Goal: Task Accomplishment & Management: Manage account settings

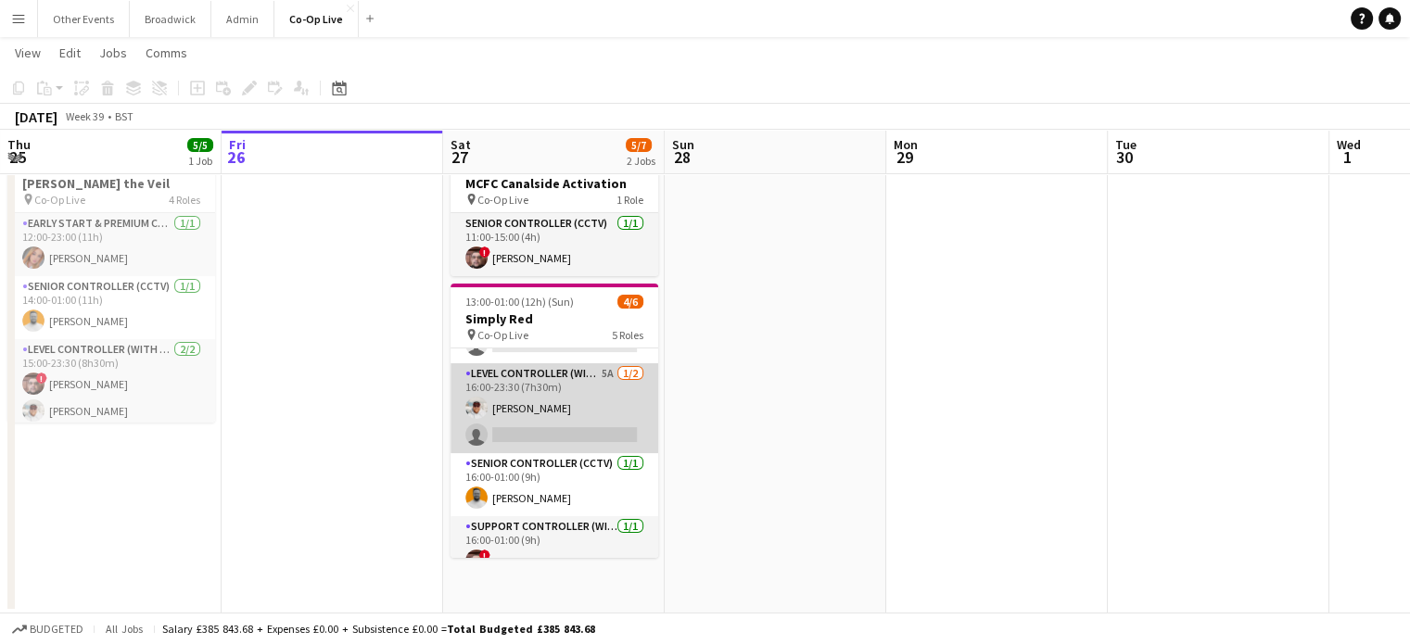
scroll to position [115, 0]
click at [559, 422] on app-card-role "Level Controller (with CCTV) 5A [DATE] 16:00-23:30 (7h30m) [PERSON_NAME] single…" at bounding box center [554, 405] width 208 height 90
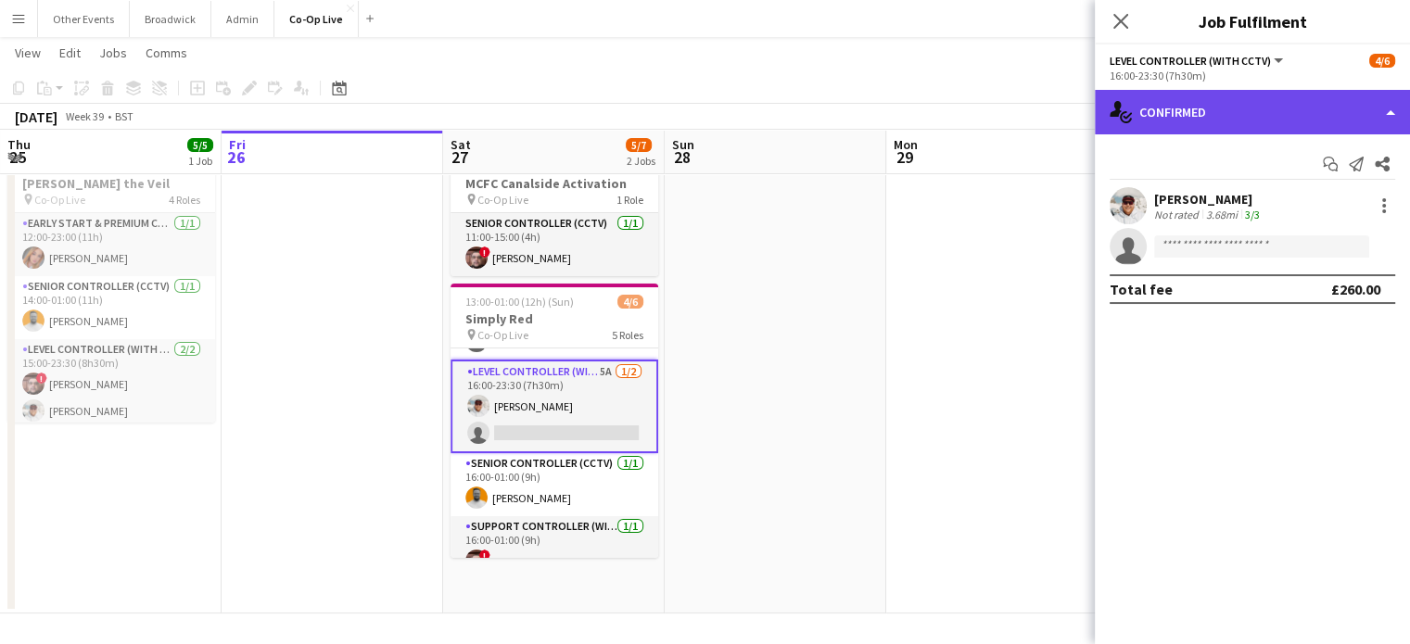
click at [1224, 119] on div "single-neutral-actions-check-2 Confirmed" at bounding box center [1252, 112] width 315 height 44
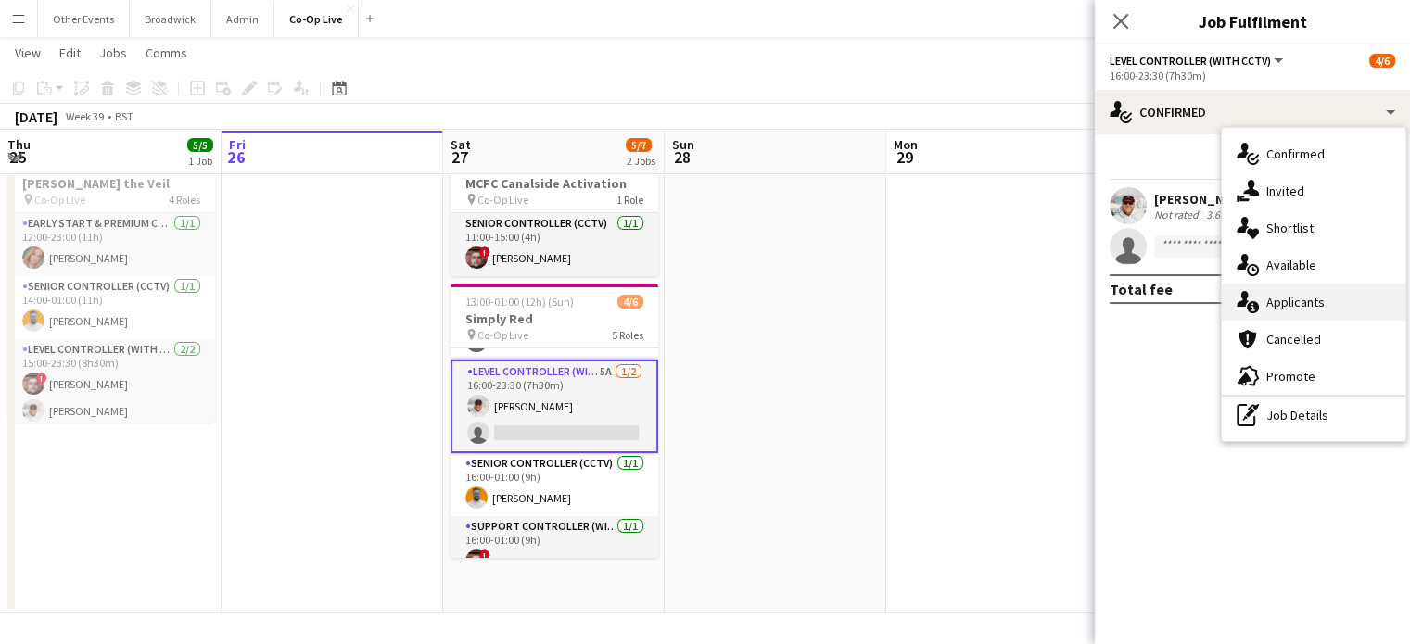
click at [1328, 301] on div "single-neutral-actions-information Applicants" at bounding box center [1312, 302] width 183 height 37
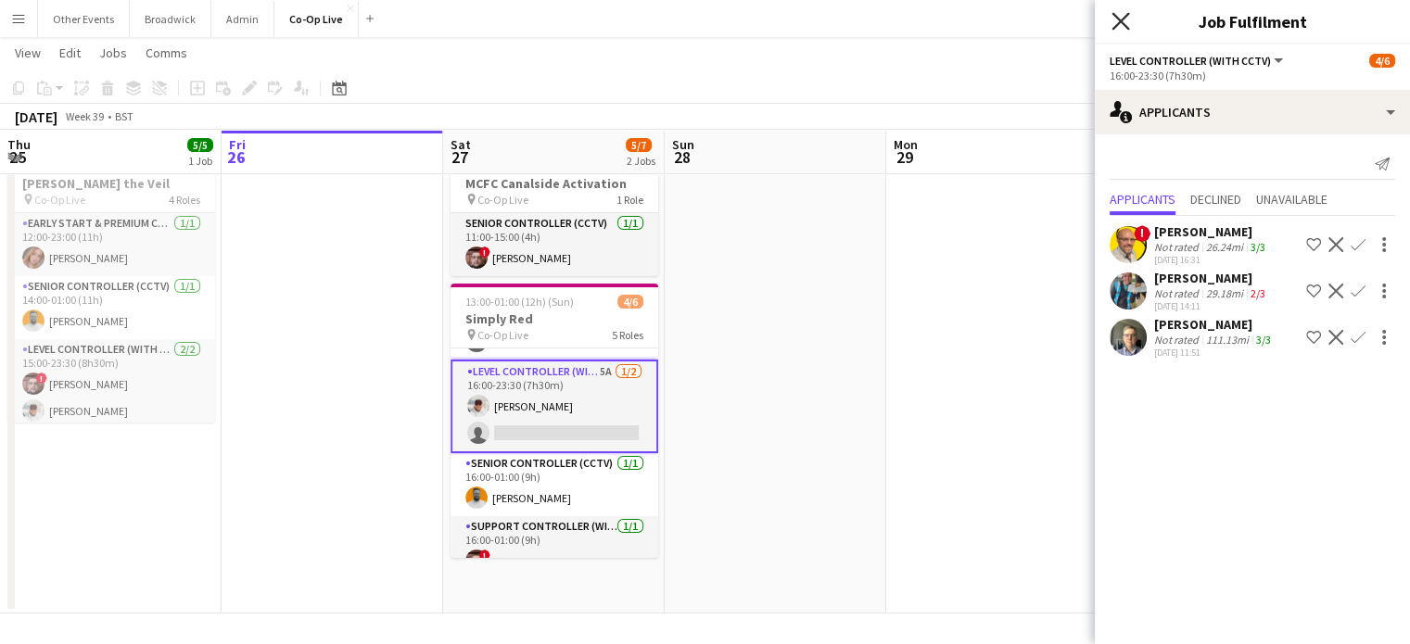
click at [1117, 28] on icon "Close pop-in" at bounding box center [1120, 21] width 18 height 18
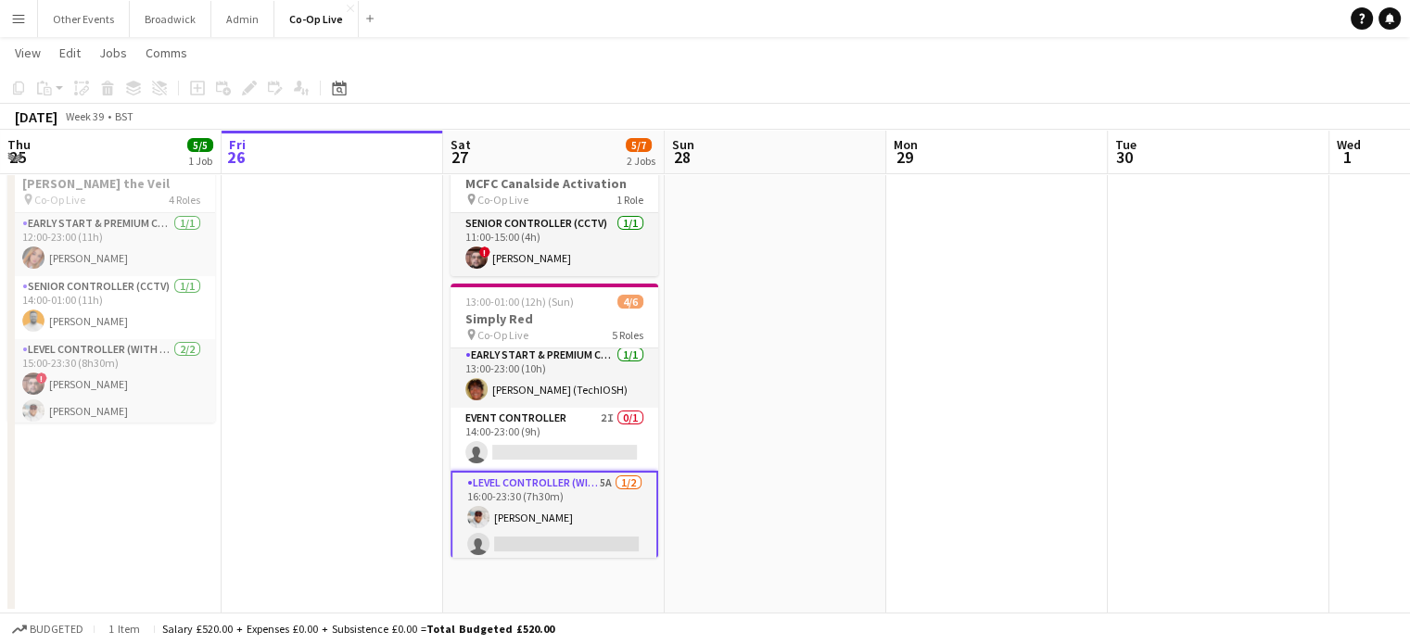
scroll to position [0, 0]
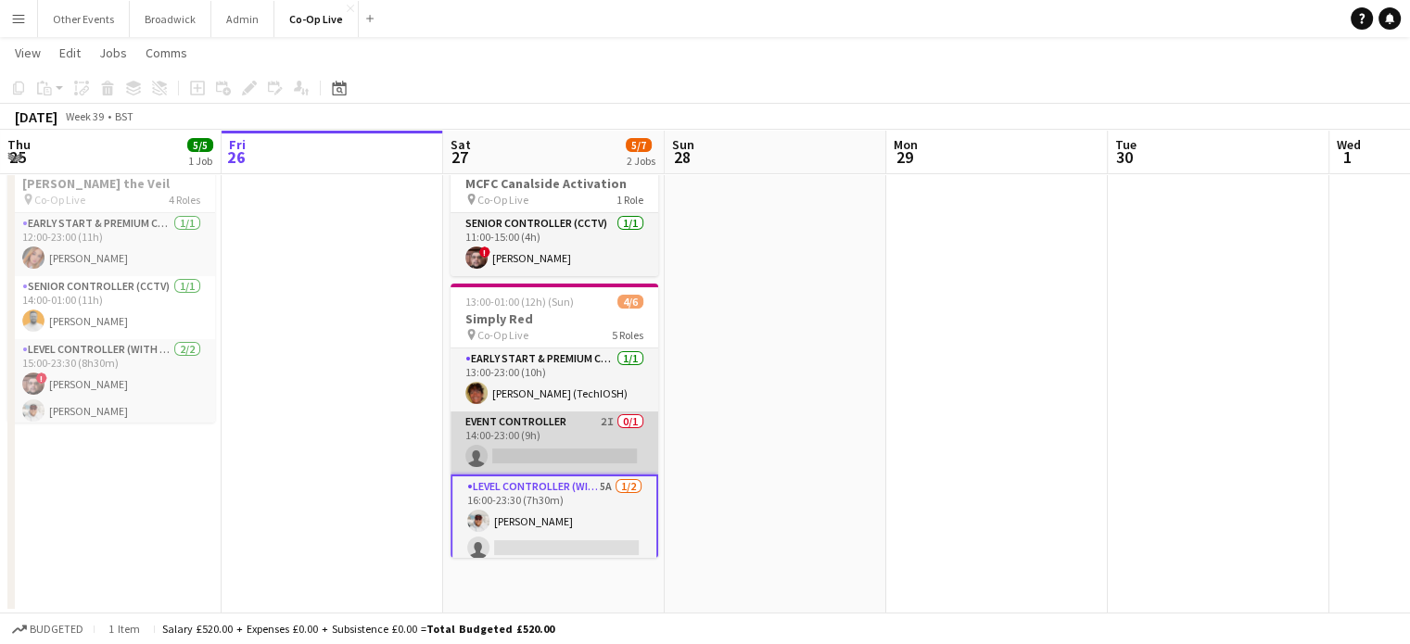
click at [559, 426] on app-card-role "Event Controller 2I 0/1 14:00-23:00 (9h) single-neutral-actions" at bounding box center [554, 442] width 208 height 63
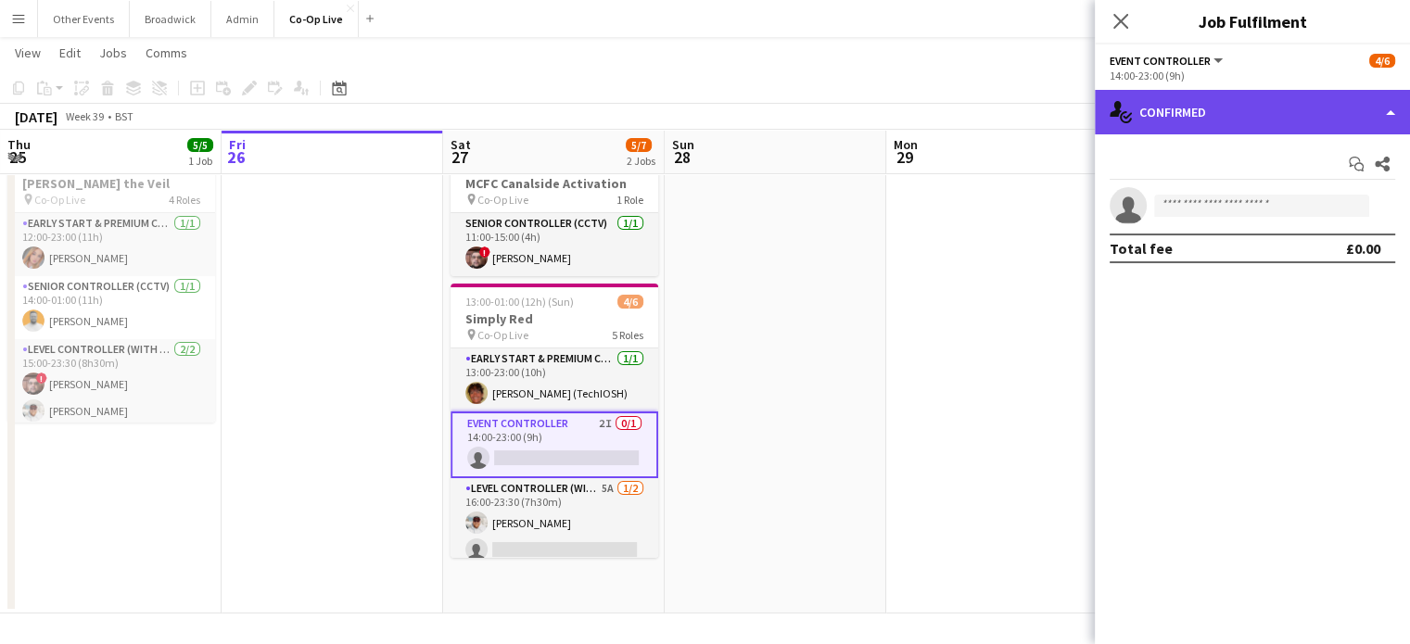
click at [1210, 111] on div "single-neutral-actions-check-2 Confirmed" at bounding box center [1252, 112] width 315 height 44
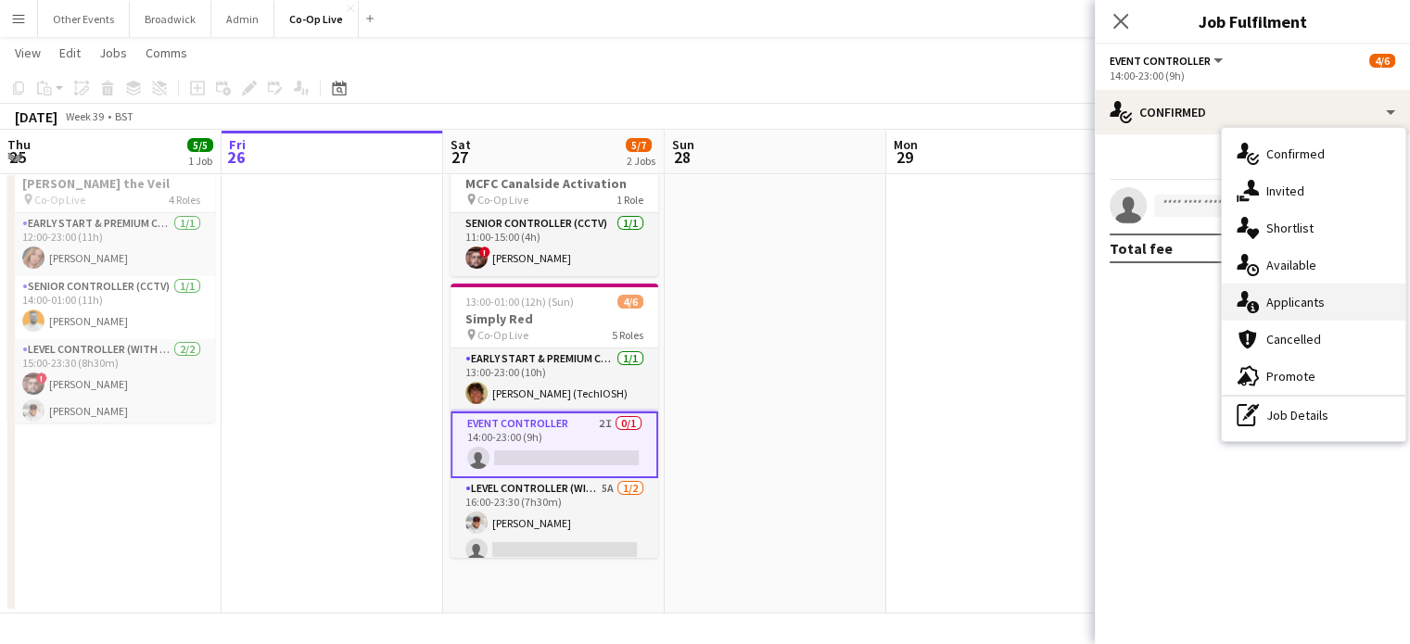
click at [1316, 313] on div "single-neutral-actions-information Applicants" at bounding box center [1312, 302] width 183 height 37
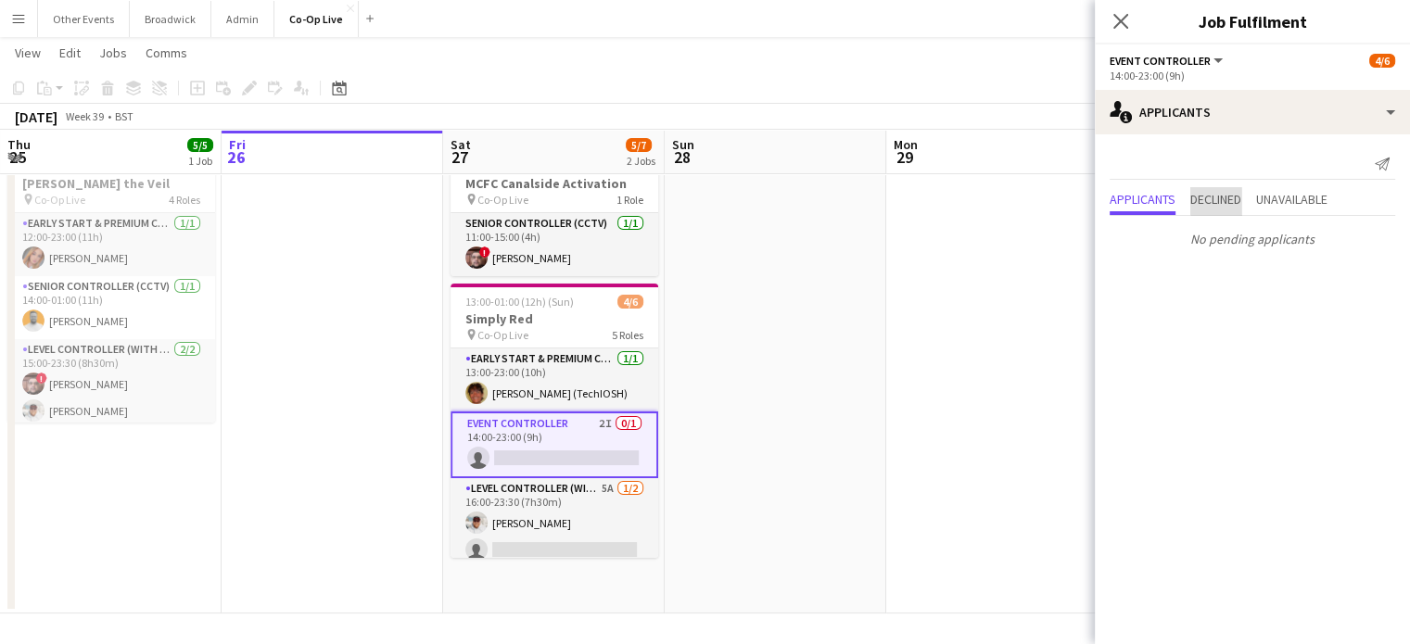
click at [1220, 194] on span "Declined" at bounding box center [1215, 199] width 51 height 13
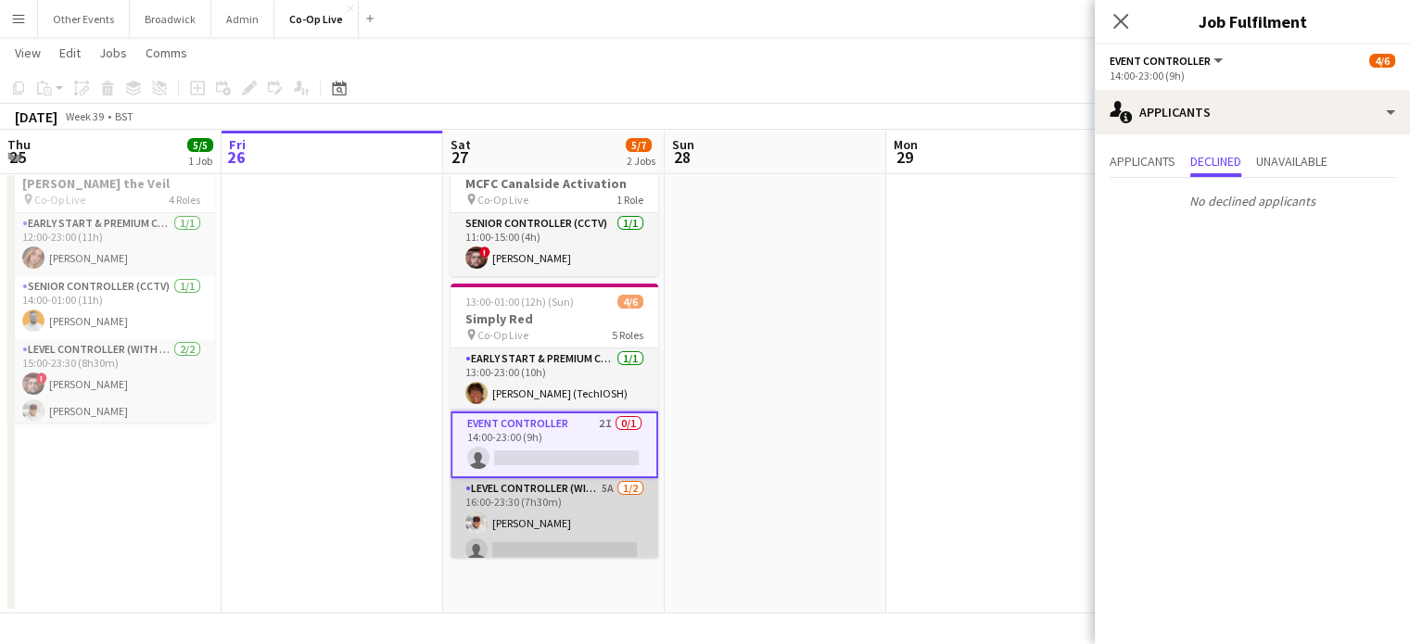
click at [563, 533] on app-card-role "Level Controller (with CCTV) 5A [DATE] 16:00-23:30 (7h30m) [PERSON_NAME] single…" at bounding box center [554, 523] width 208 height 90
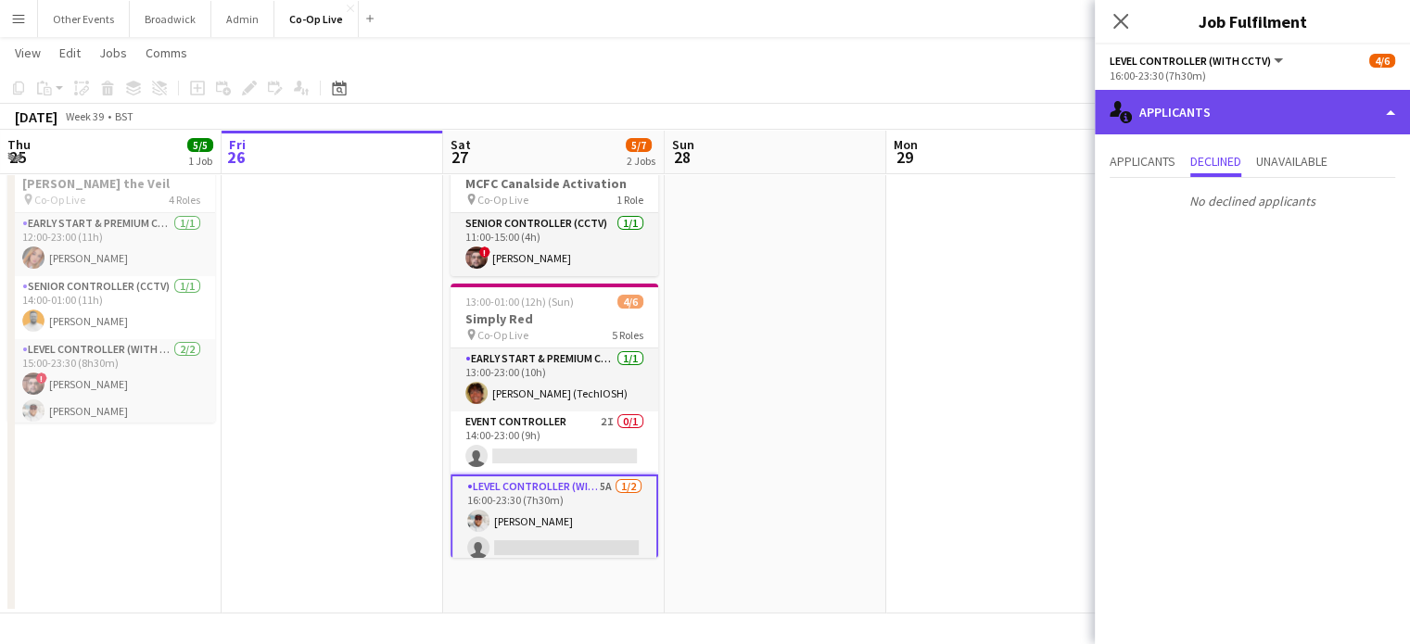
click at [1252, 109] on div "single-neutral-actions-information Applicants" at bounding box center [1252, 112] width 315 height 44
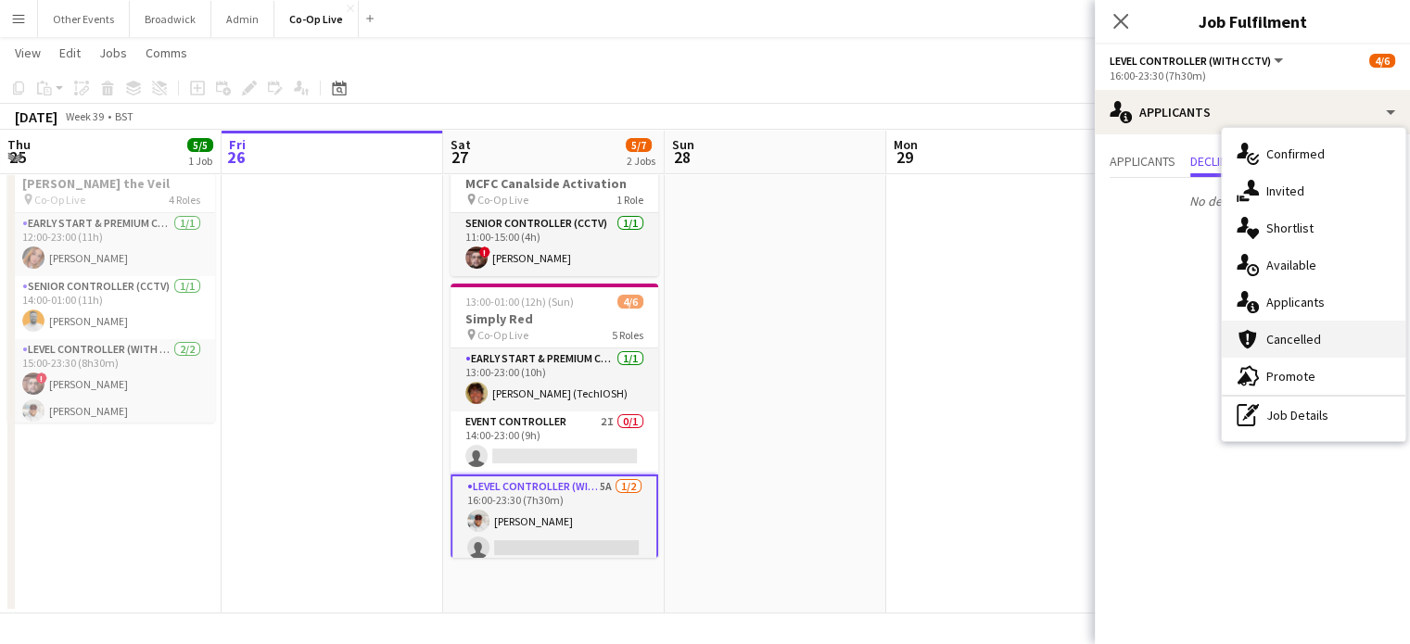
click at [1301, 347] on span "Cancelled" at bounding box center [1293, 339] width 55 height 17
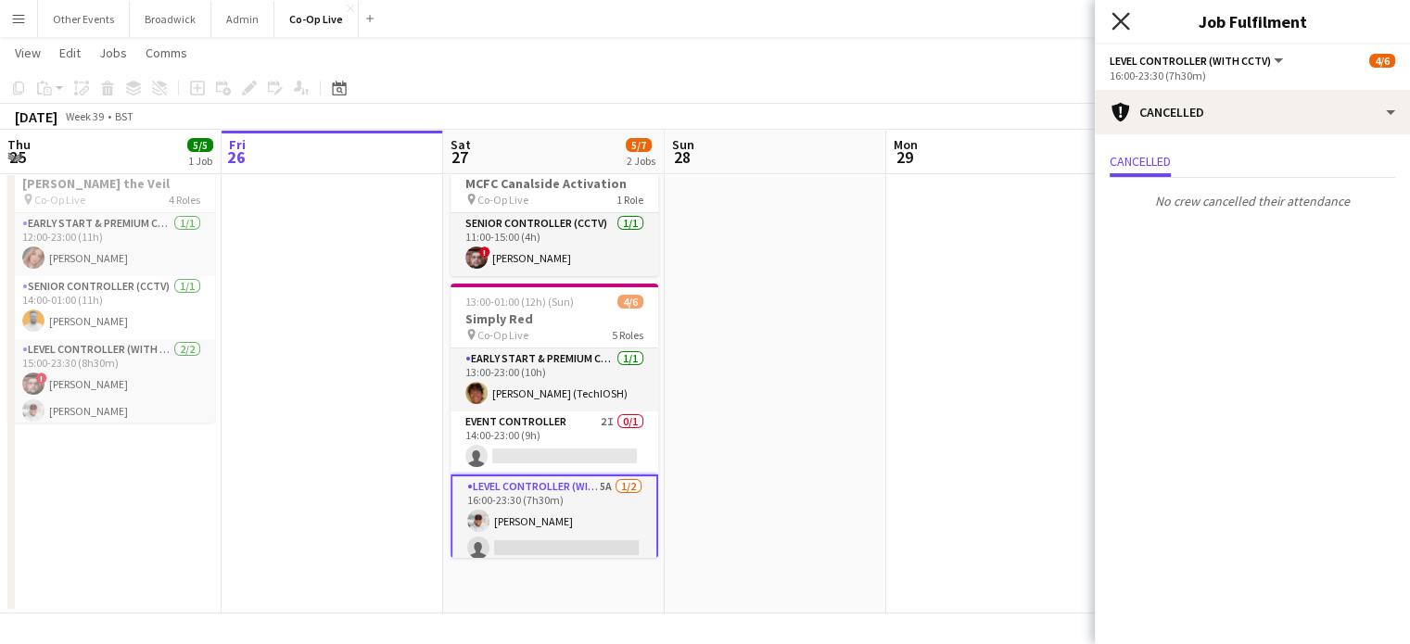
click at [1118, 13] on icon "Close pop-in" at bounding box center [1120, 21] width 18 height 18
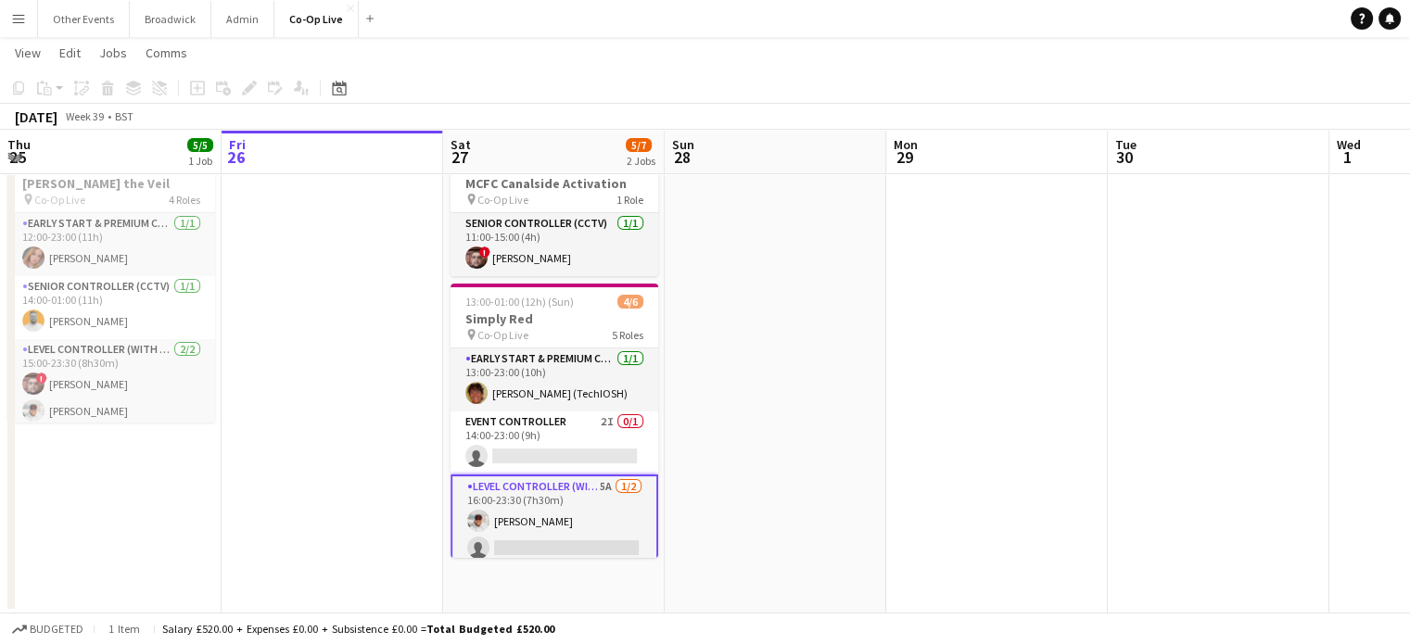
click at [864, 91] on app-toolbar "Copy Paste Paste Ctrl+V Paste with crew Ctrl+Shift+V Paste linked Job [GEOGRAPH…" at bounding box center [705, 88] width 1410 height 32
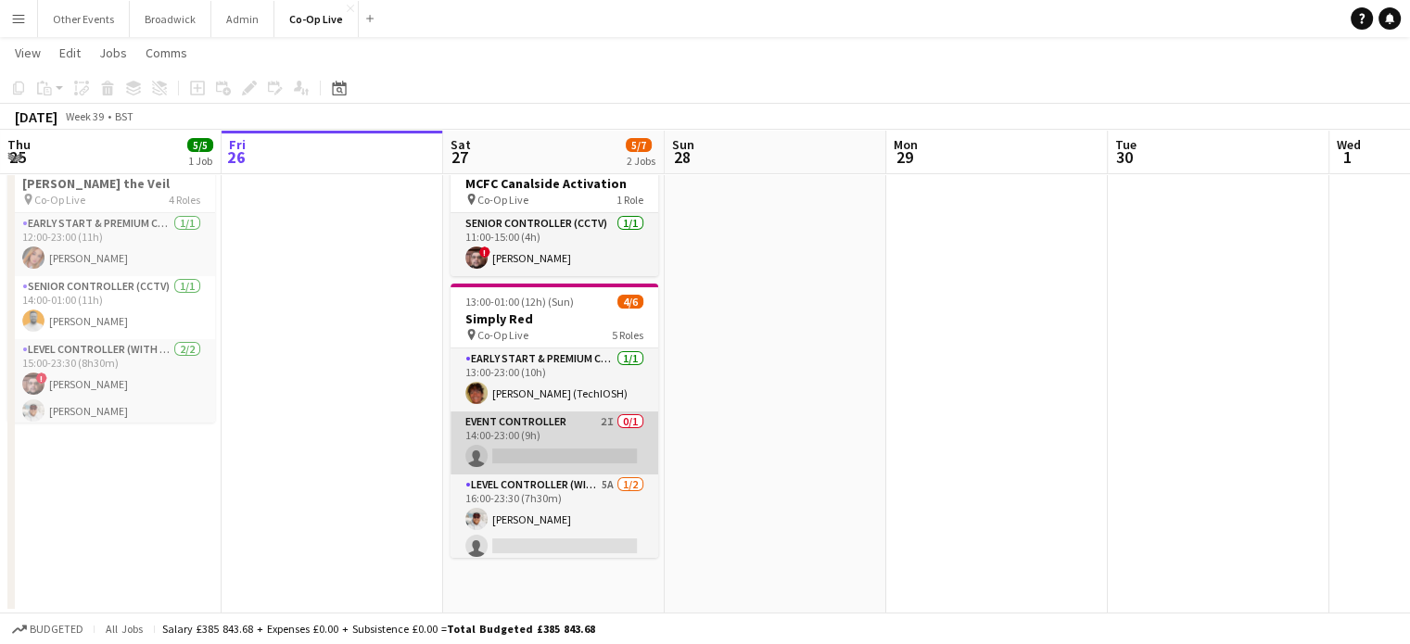
click at [535, 457] on app-card-role "Event Controller 2I 0/1 14:00-23:00 (9h) single-neutral-actions" at bounding box center [554, 442] width 208 height 63
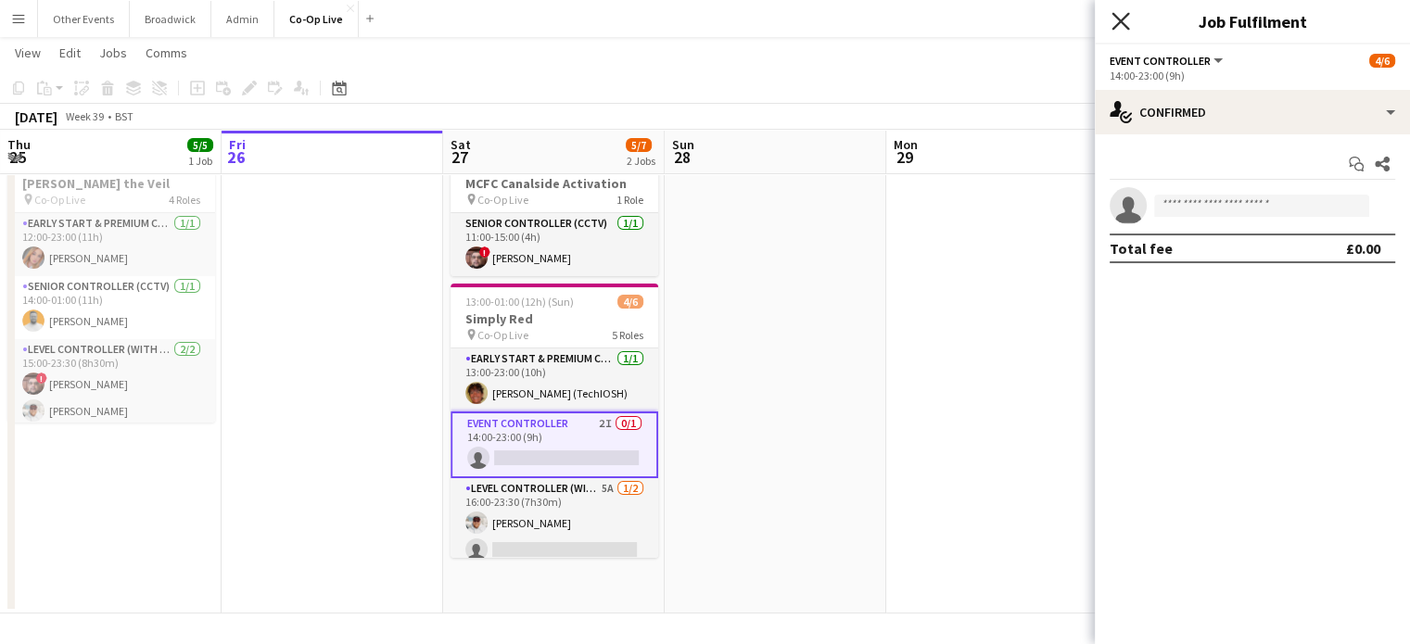
click at [1115, 29] on icon "Close pop-in" at bounding box center [1120, 21] width 18 height 18
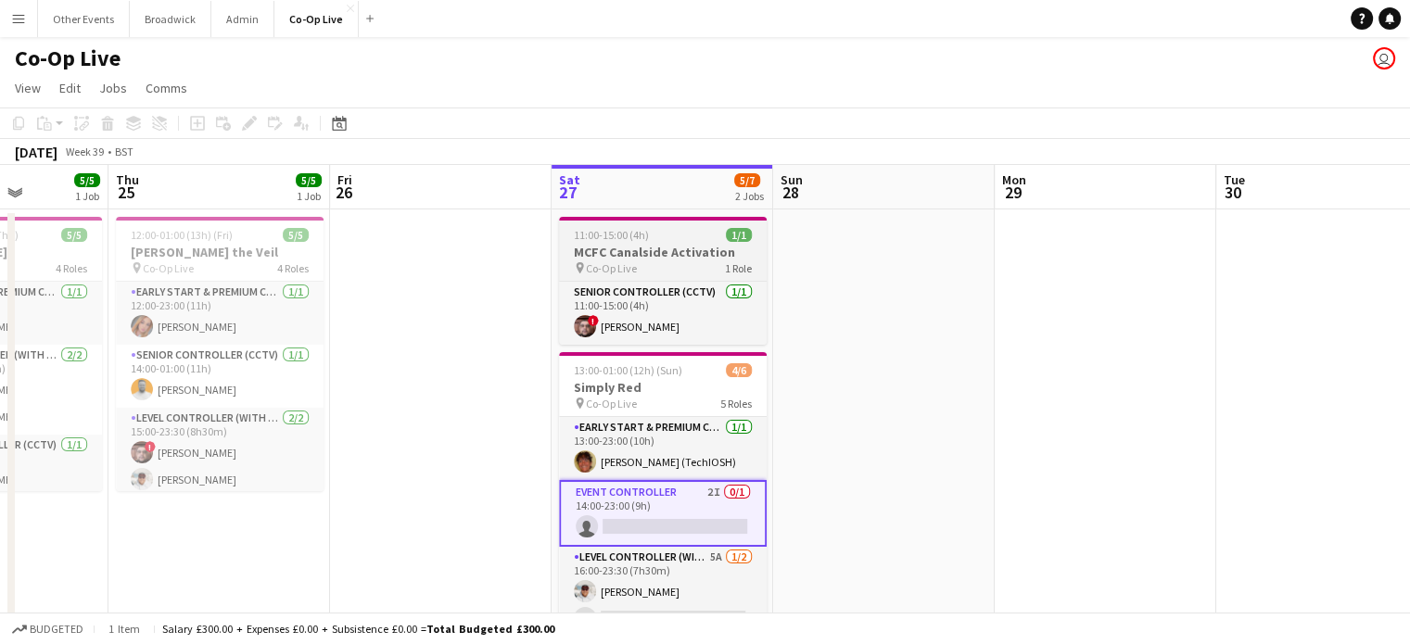
click at [701, 249] on h3 "MCFC Canalside Activation" at bounding box center [663, 252] width 208 height 17
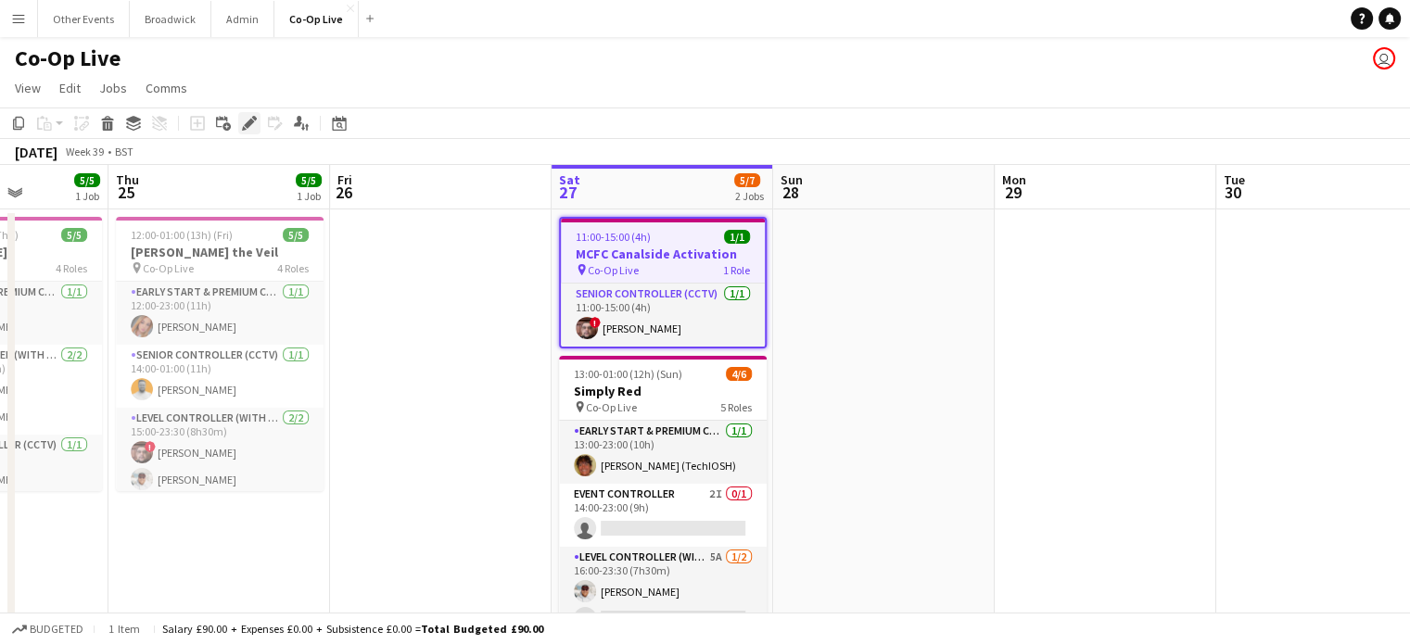
click at [247, 117] on icon "Edit" at bounding box center [249, 123] width 15 height 15
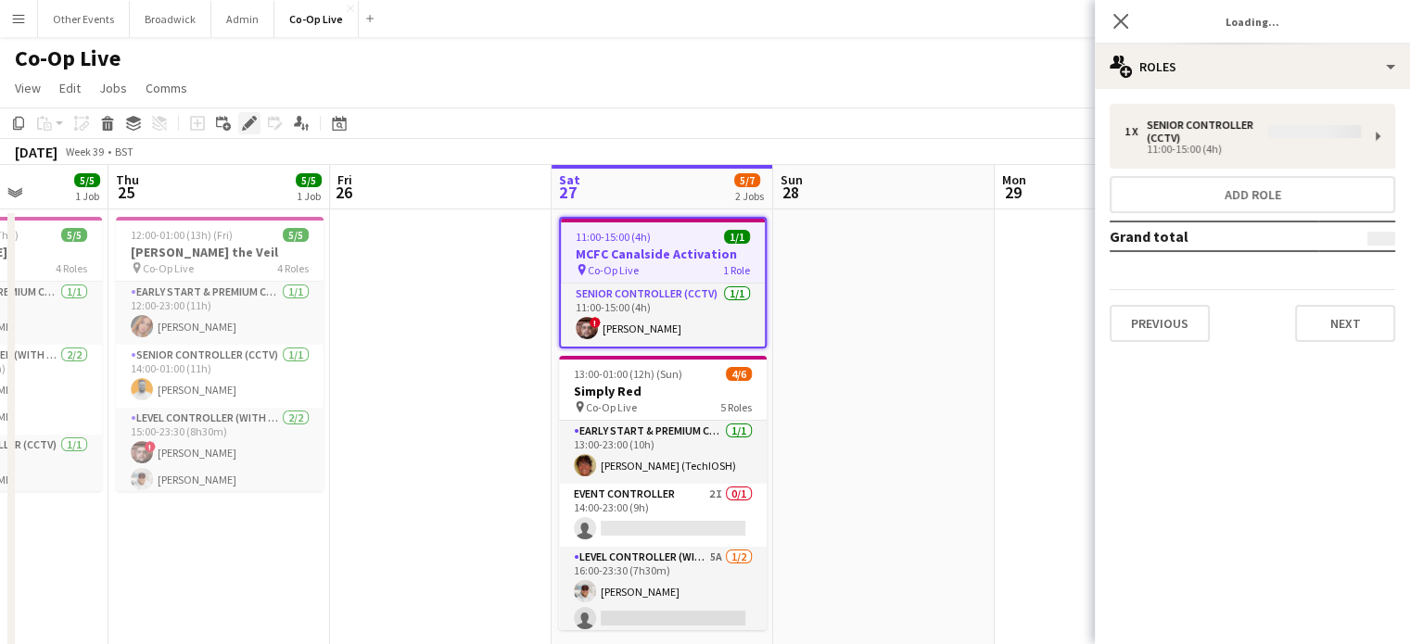
type input "**********"
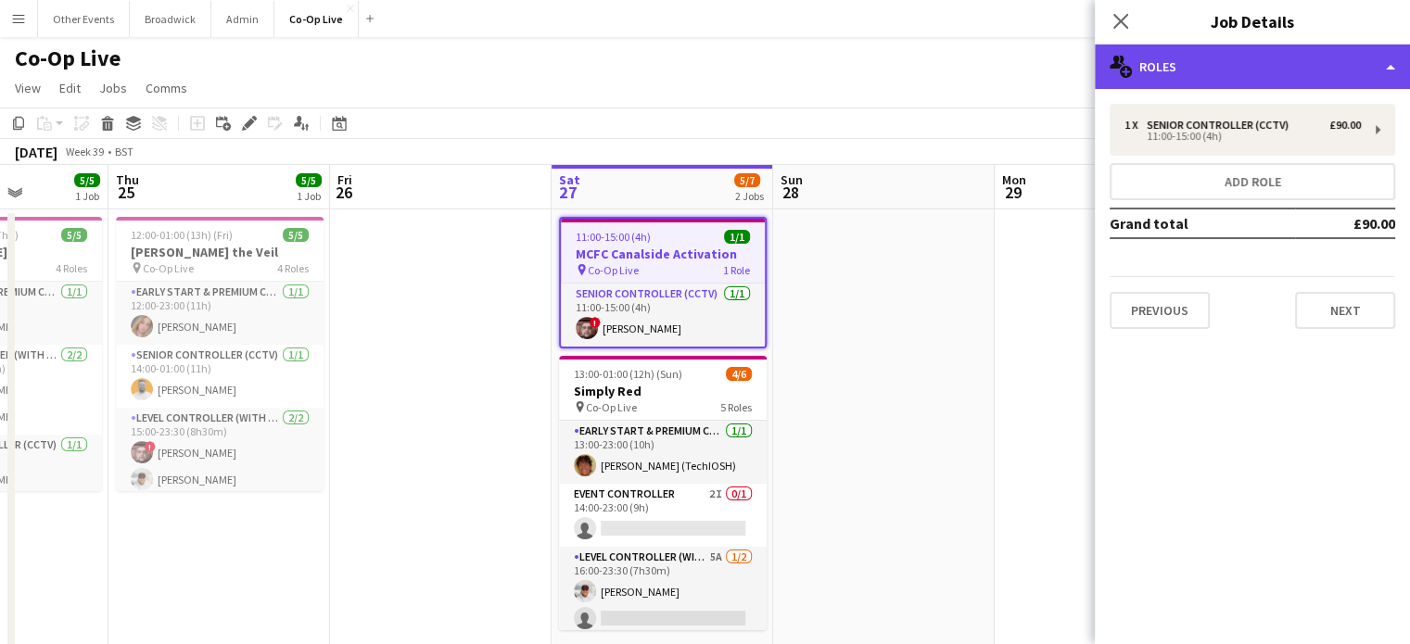
click at [1386, 77] on div "multiple-users-add Roles" at bounding box center [1252, 66] width 315 height 44
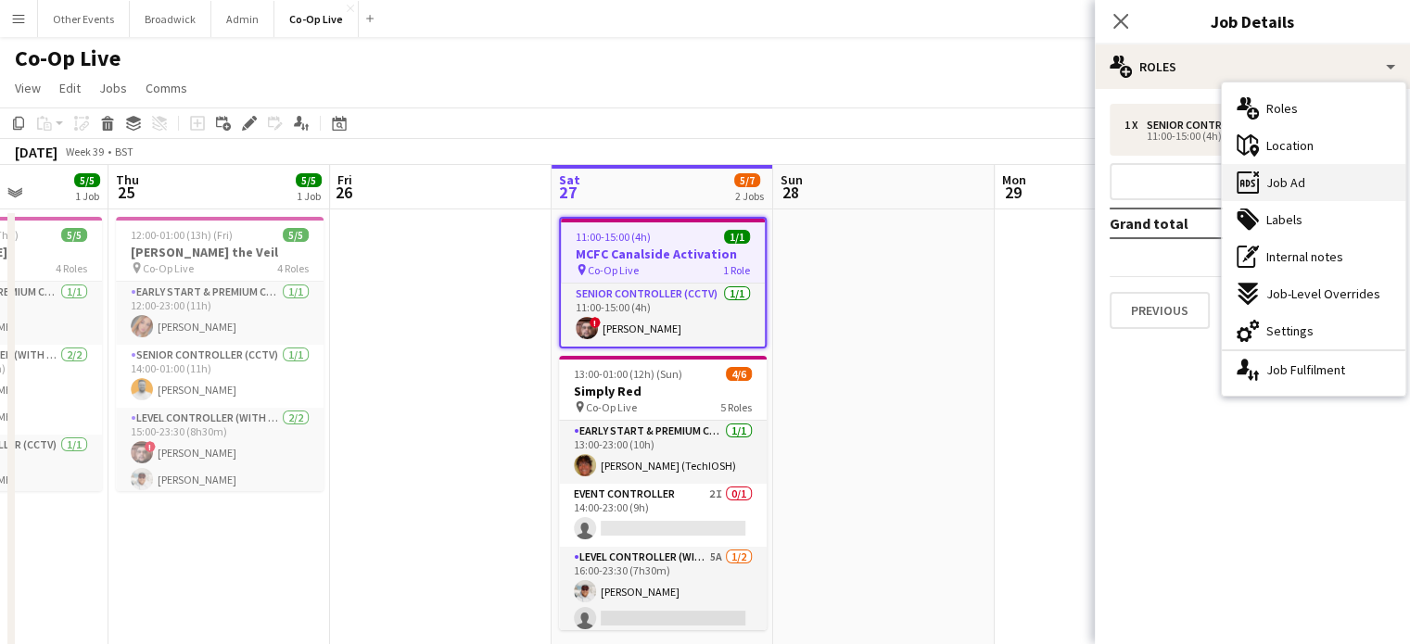
click at [1312, 178] on div "ads-window Job Ad" at bounding box center [1312, 182] width 183 height 37
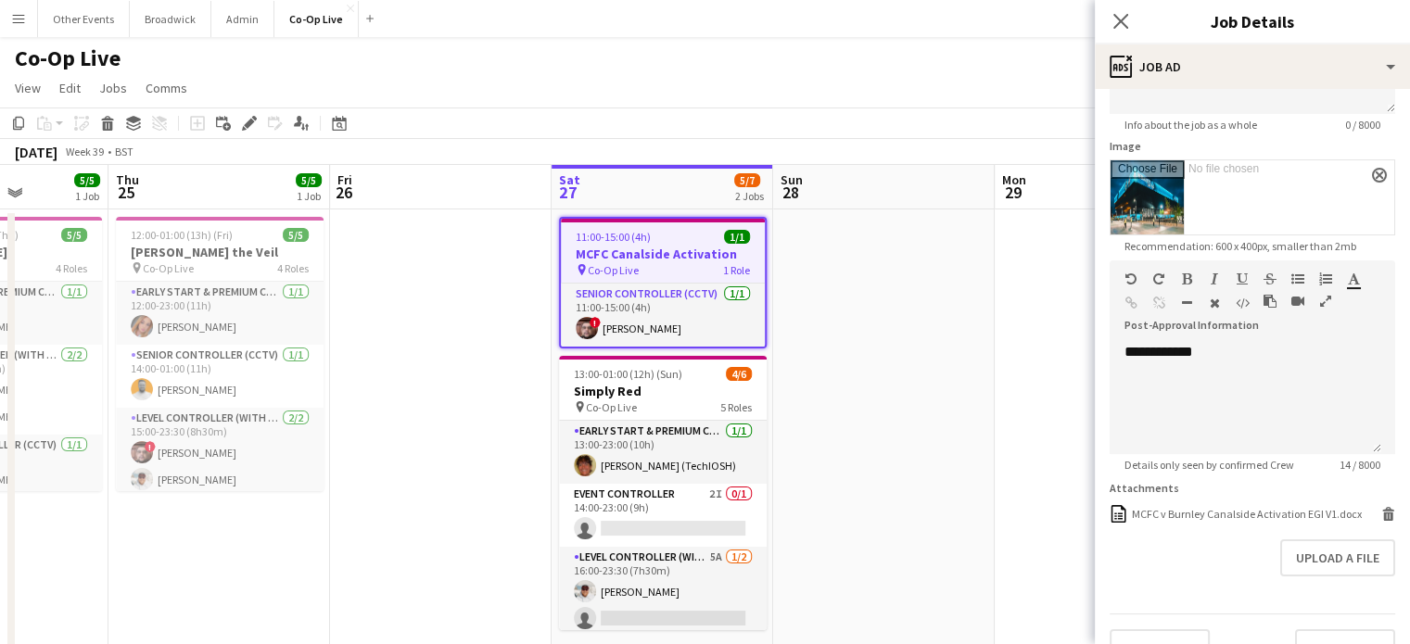
scroll to position [289, 0]
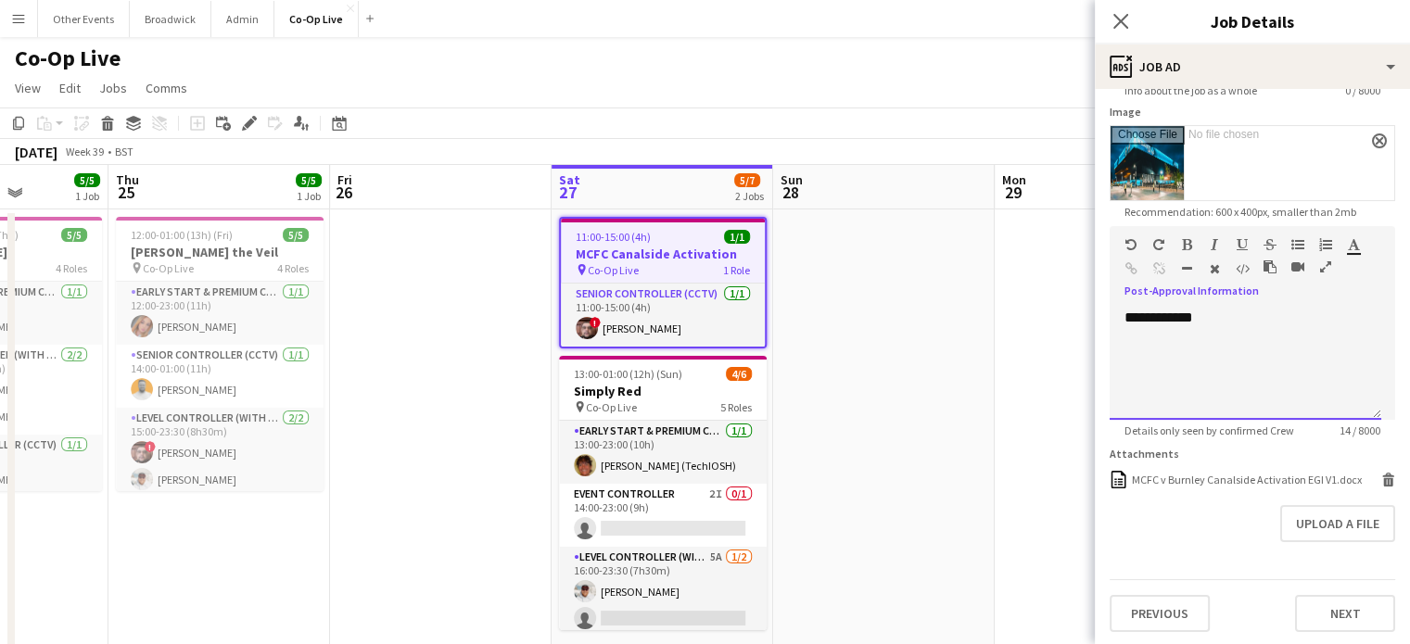
click at [1162, 327] on div at bounding box center [1245, 336] width 242 height 19
click at [1384, 485] on icon at bounding box center [1388, 482] width 9 height 8
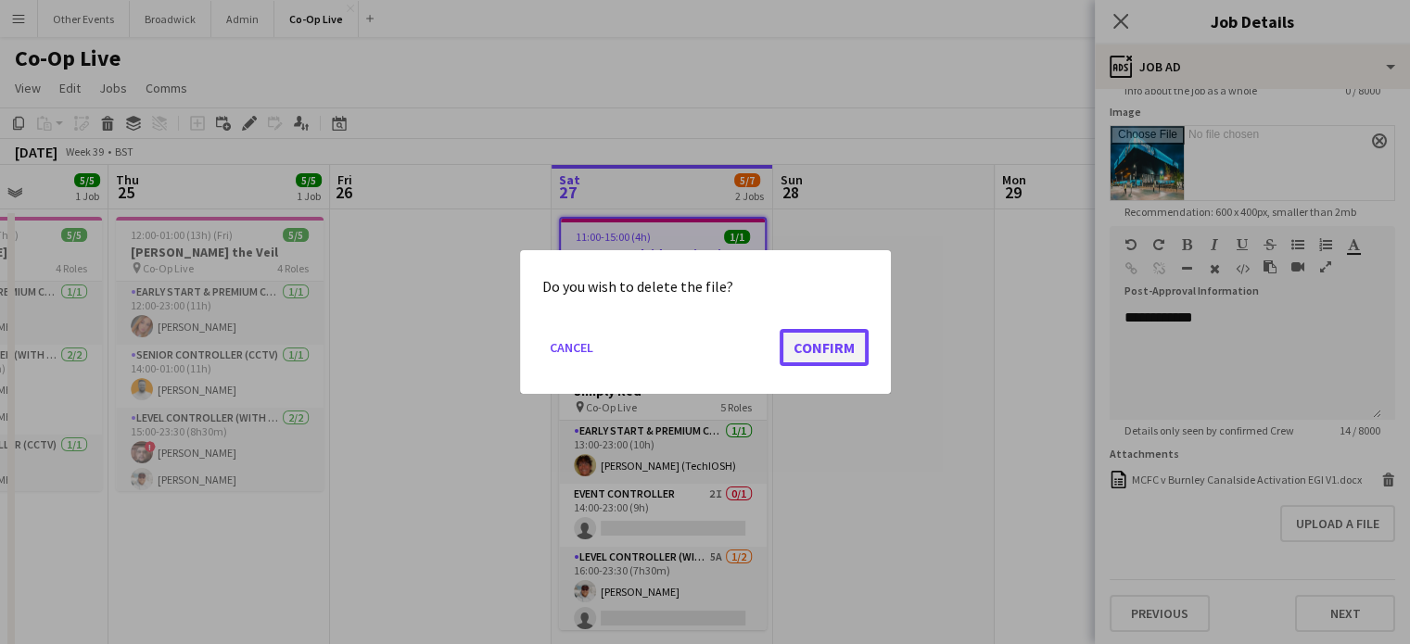
click at [855, 345] on button "Confirm" at bounding box center [823, 347] width 89 height 37
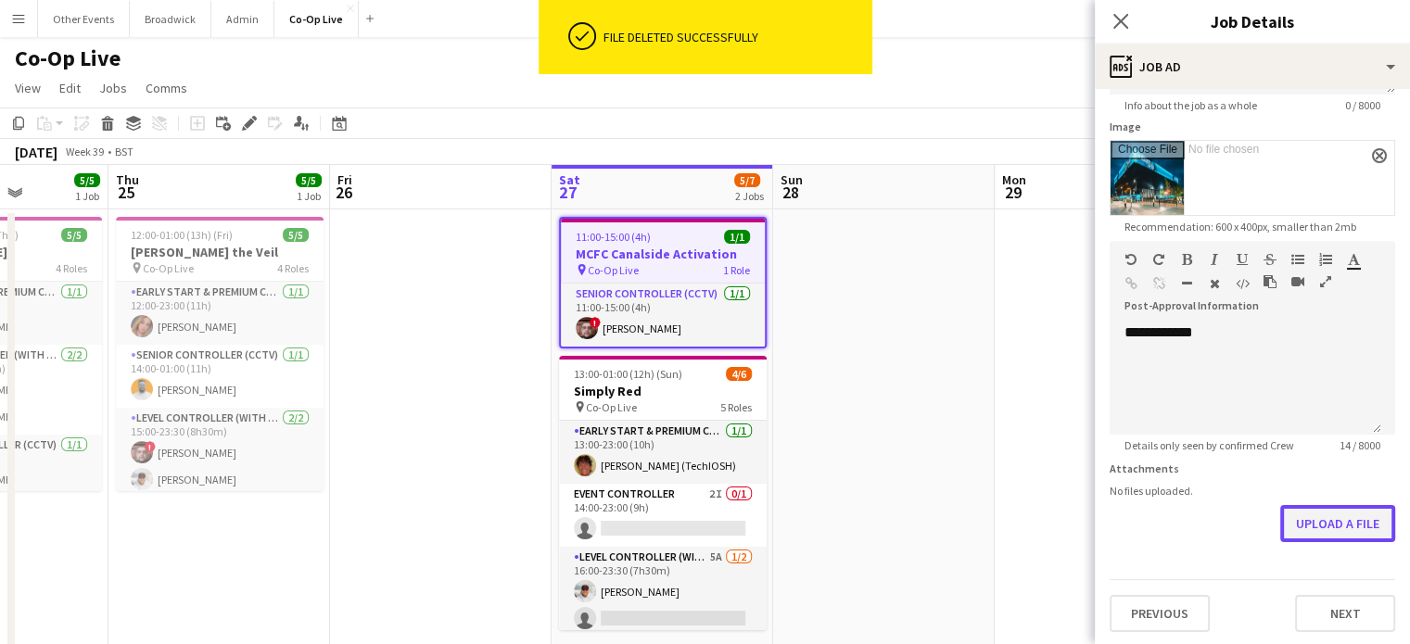
click at [1318, 522] on button "Upload a file" at bounding box center [1337, 523] width 115 height 37
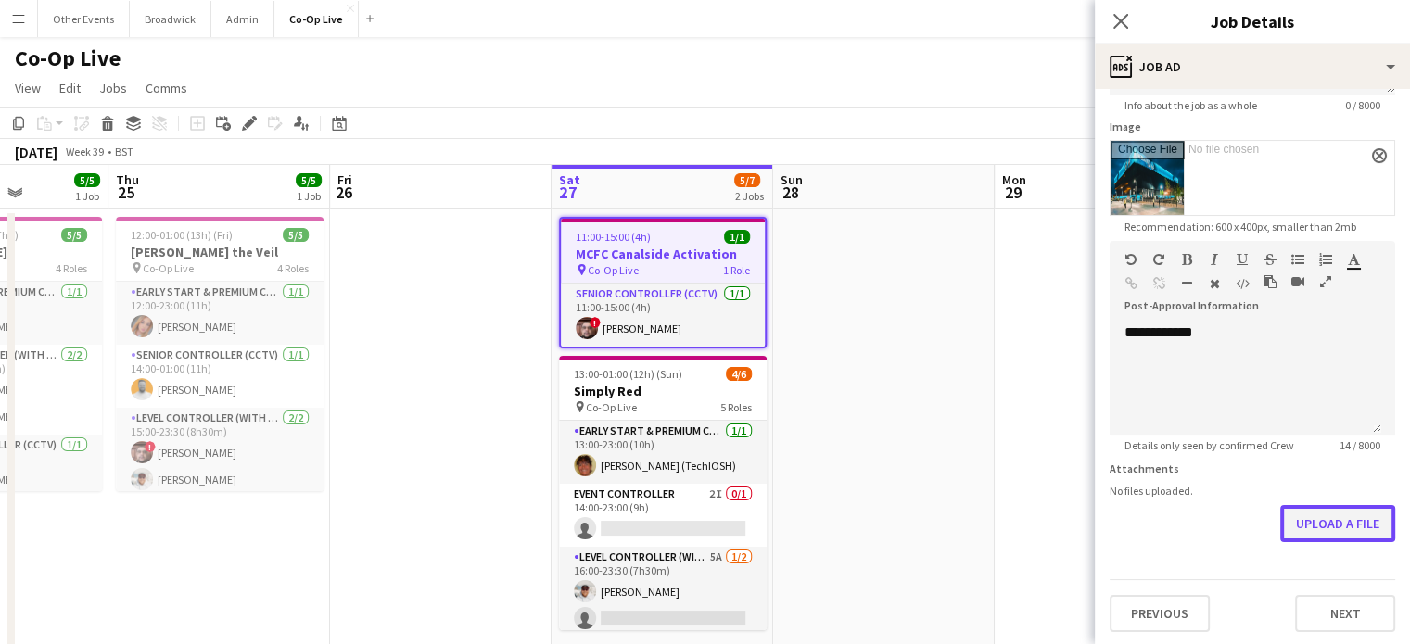
scroll to position [274, 0]
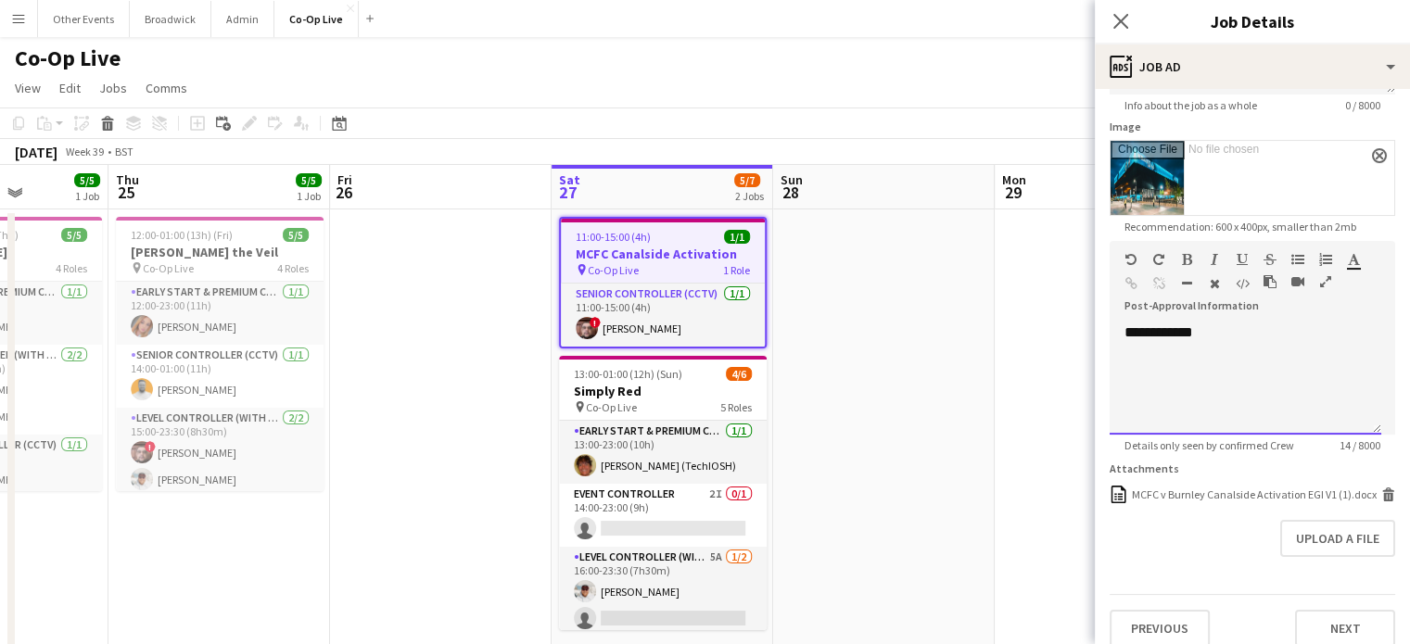
click at [1162, 333] on div "**********" at bounding box center [1245, 378] width 272 height 111
click at [1080, 438] on app-date-cell at bounding box center [1104, 509] width 221 height 601
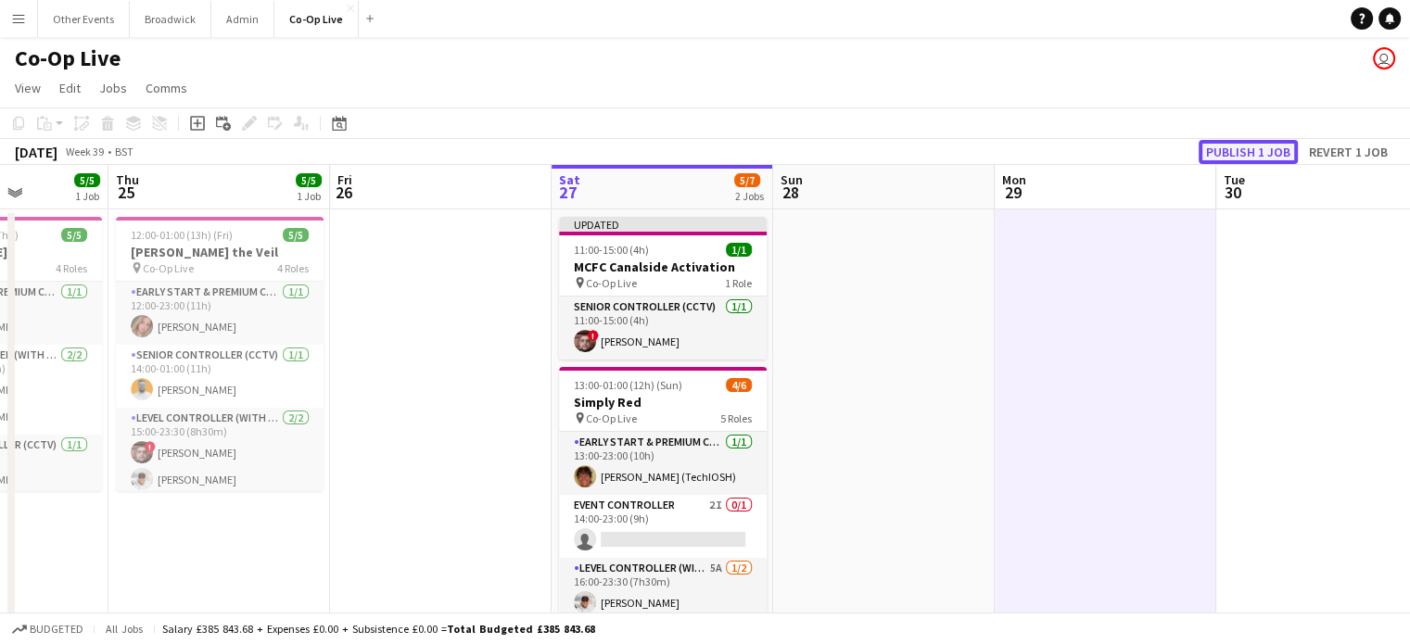
click at [1238, 151] on button "Publish 1 job" at bounding box center [1247, 152] width 99 height 24
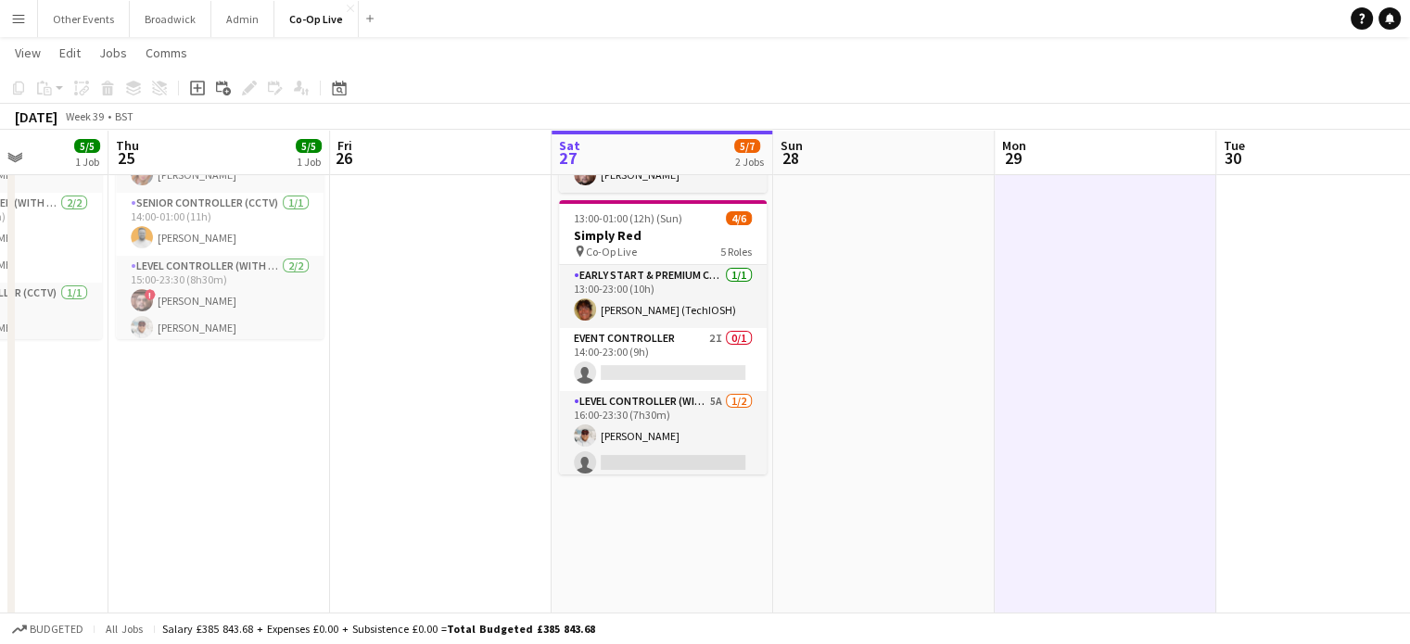
scroll to position [151, 0]
click at [165, 19] on button "Broadwick Close" at bounding box center [171, 19] width 82 height 36
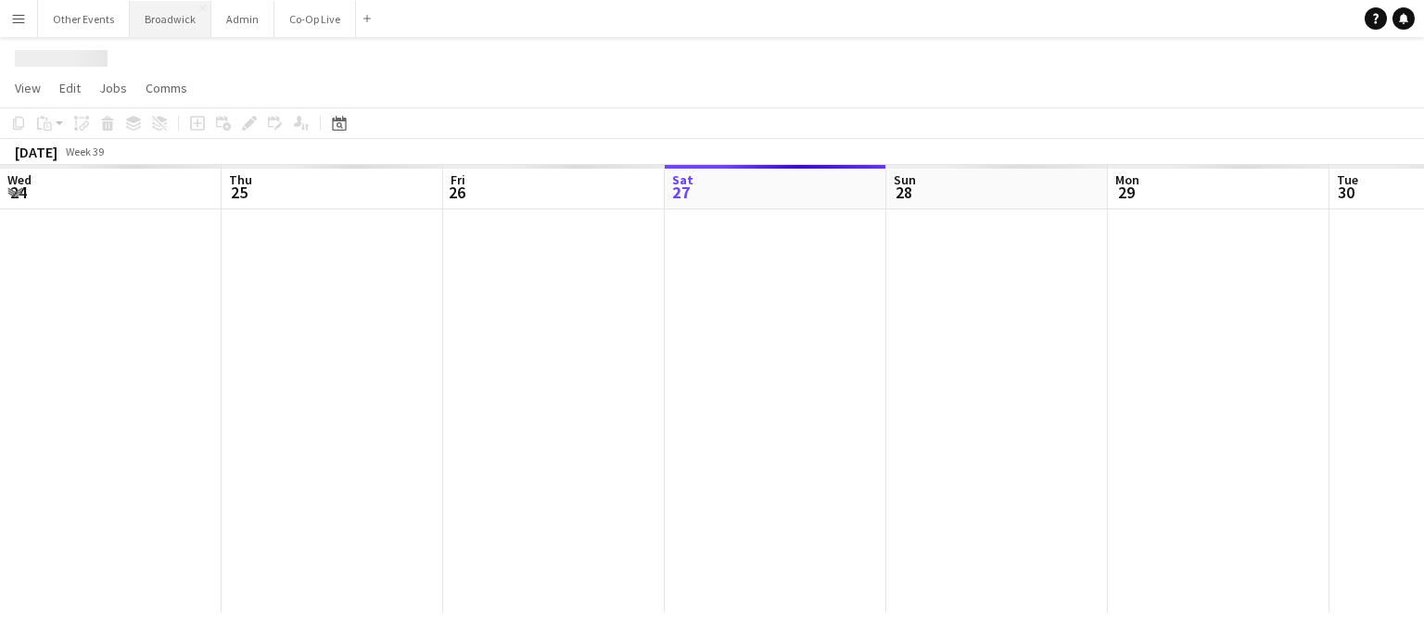
scroll to position [0, 443]
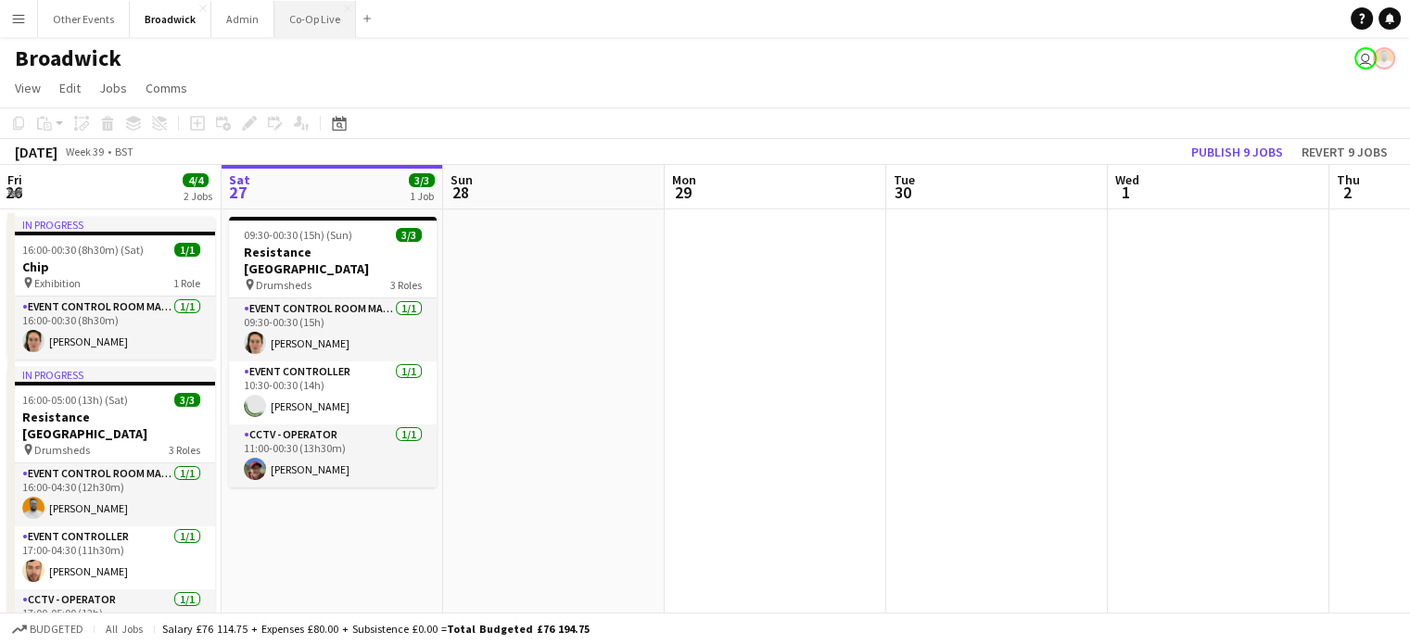
click at [313, 22] on button "Co-Op Live Close" at bounding box center [315, 19] width 82 height 36
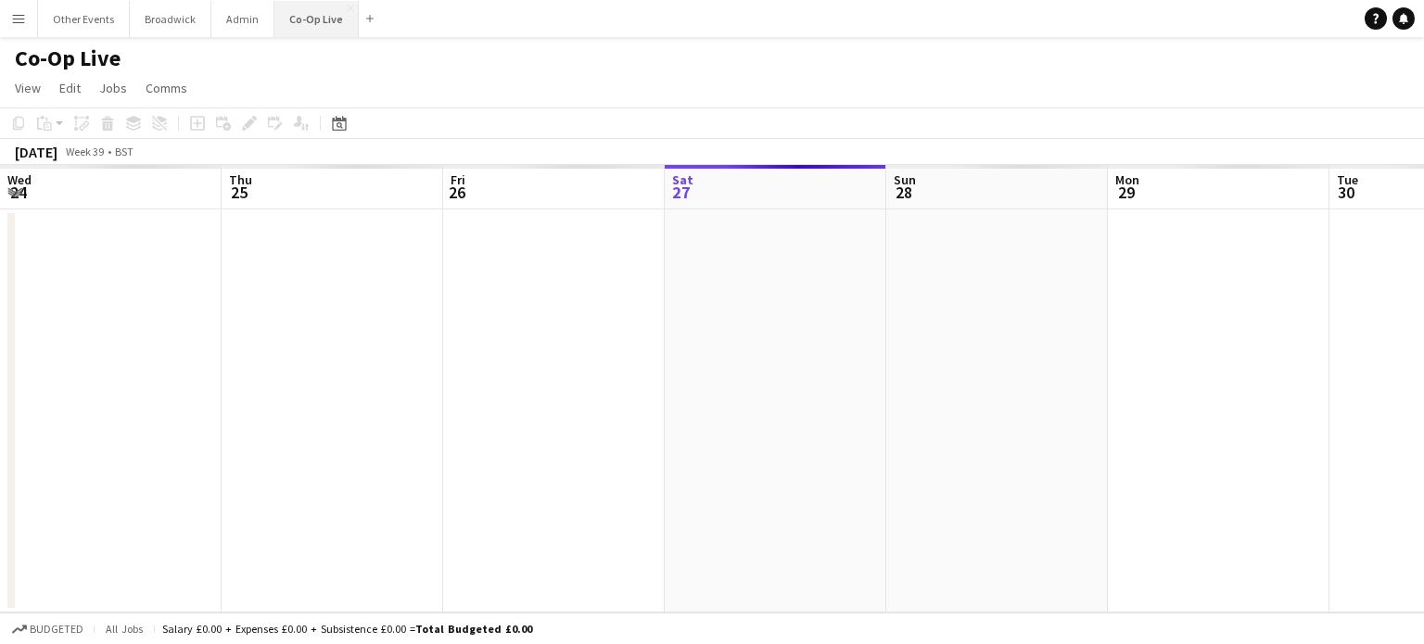
scroll to position [0, 443]
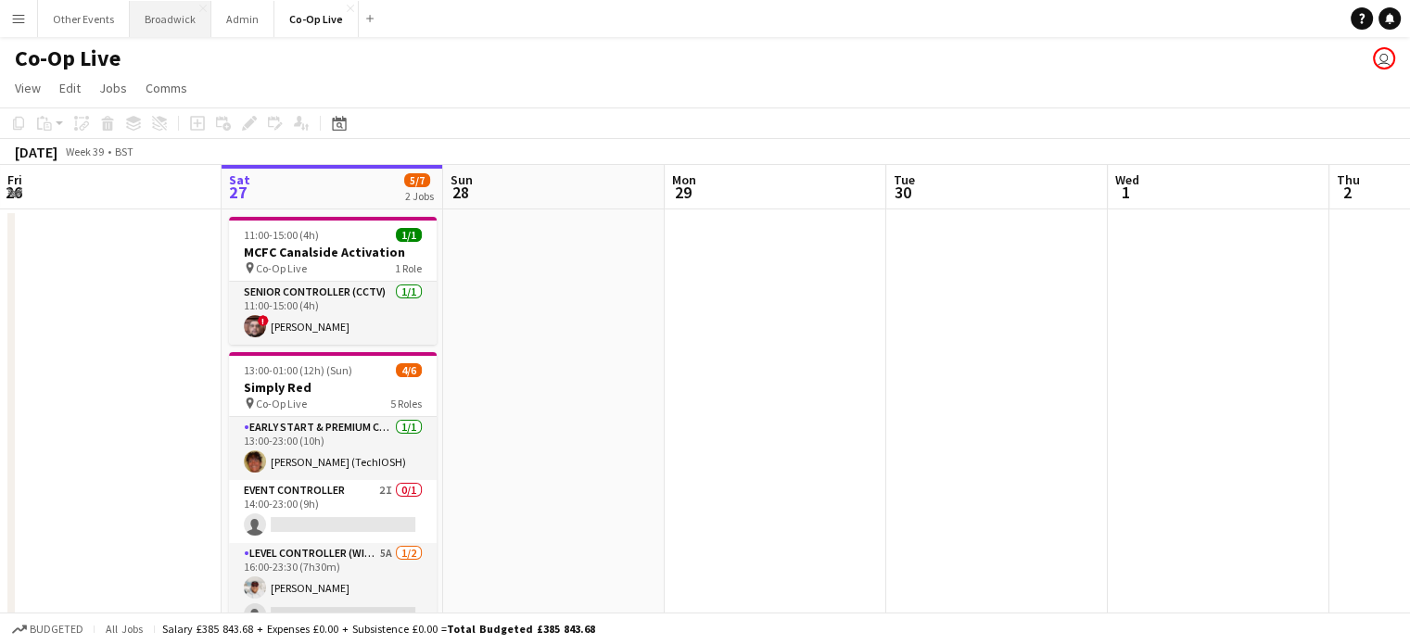
click at [153, 32] on button "Broadwick Close" at bounding box center [171, 19] width 82 height 36
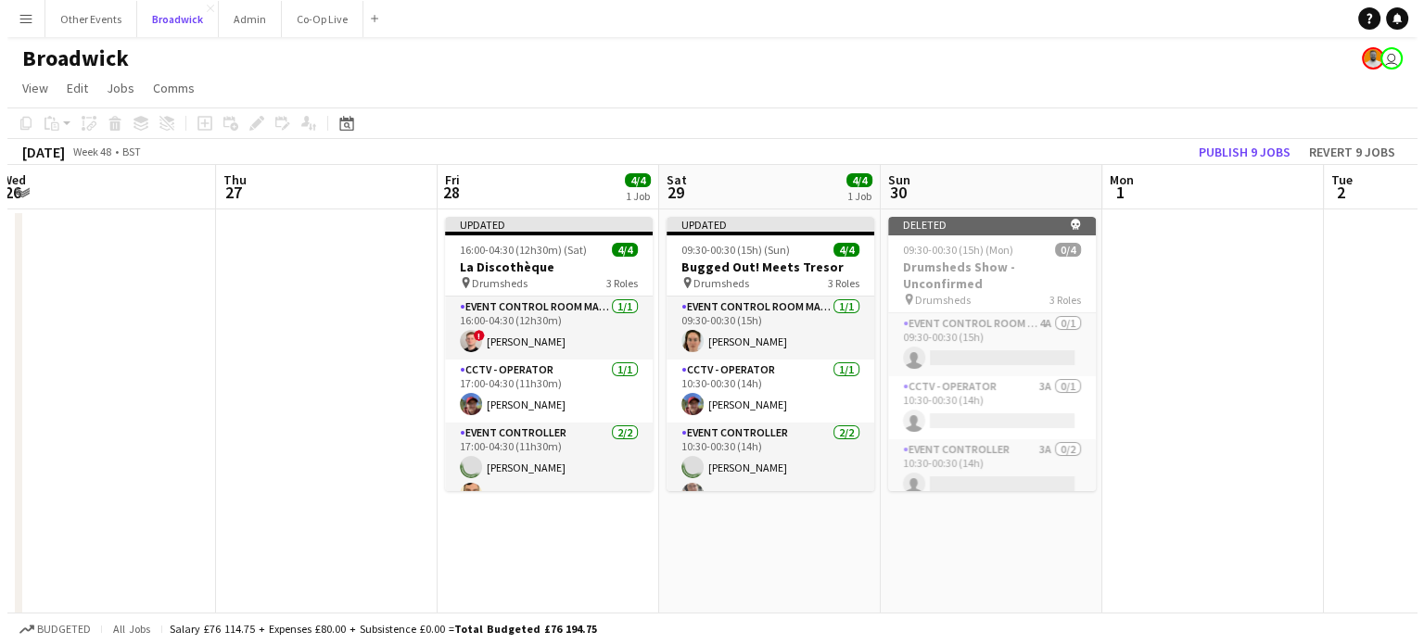
scroll to position [0, 437]
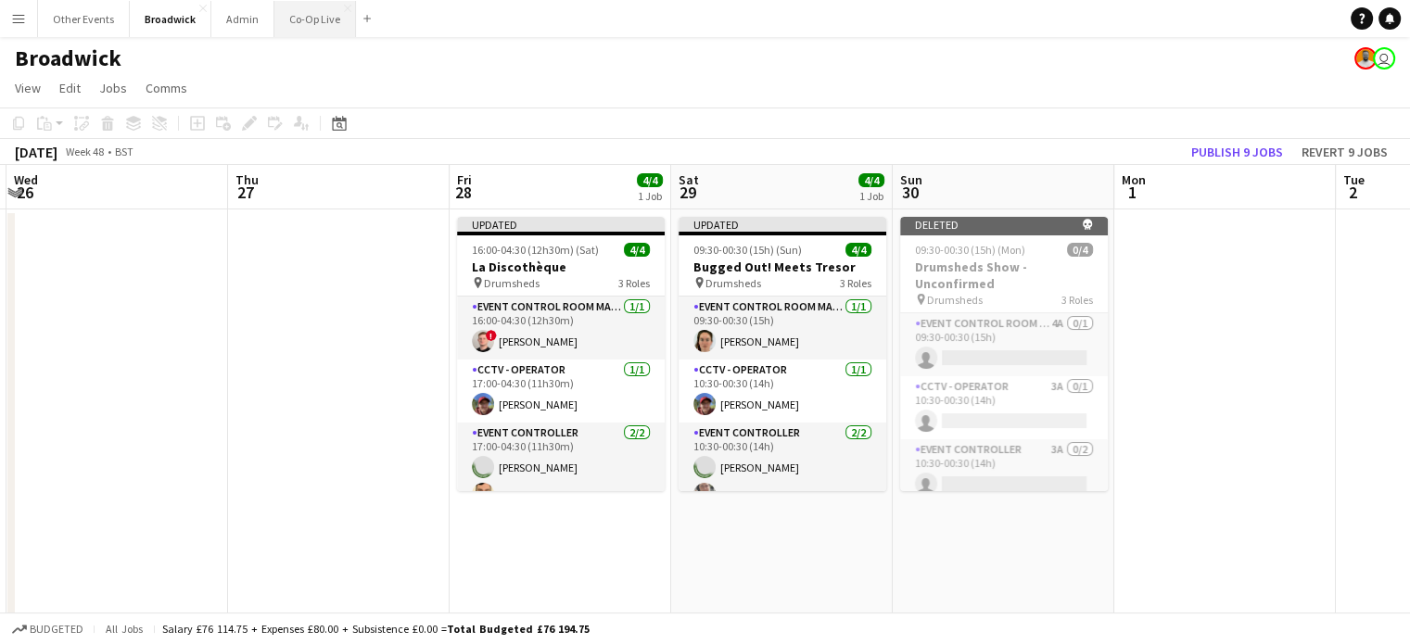
click at [289, 29] on button "Co-Op Live Close" at bounding box center [315, 19] width 82 height 36
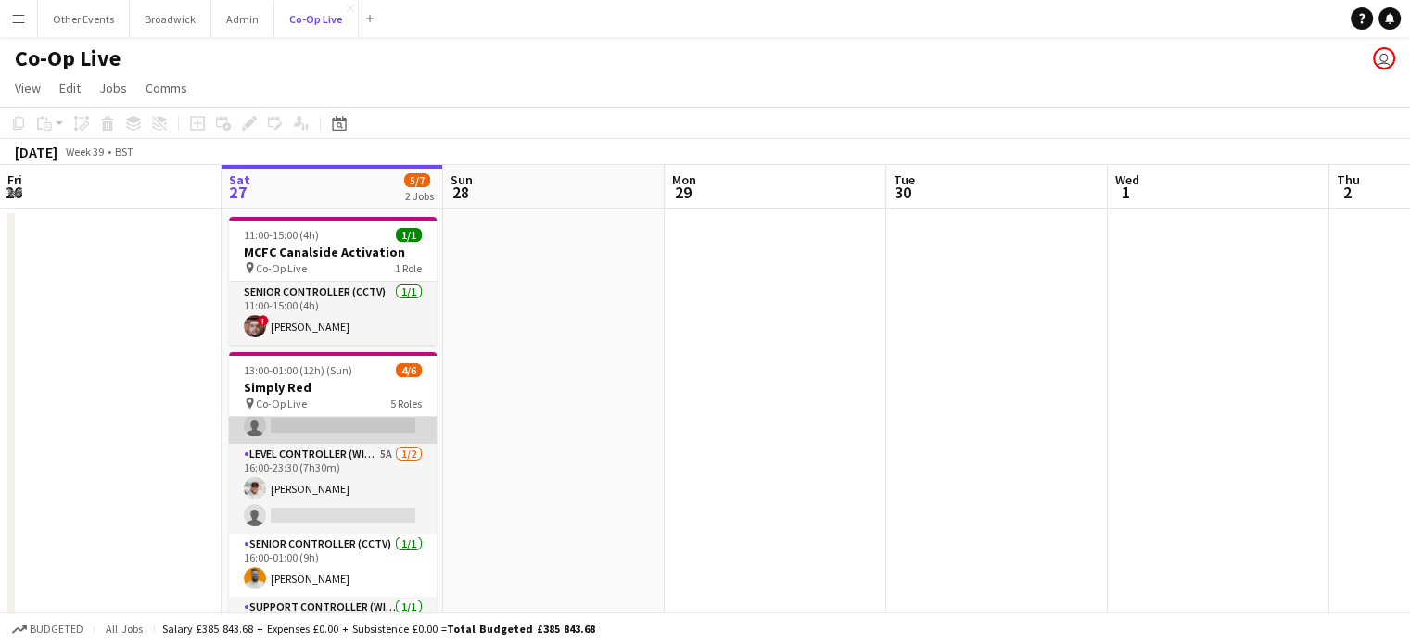
scroll to position [132, 0]
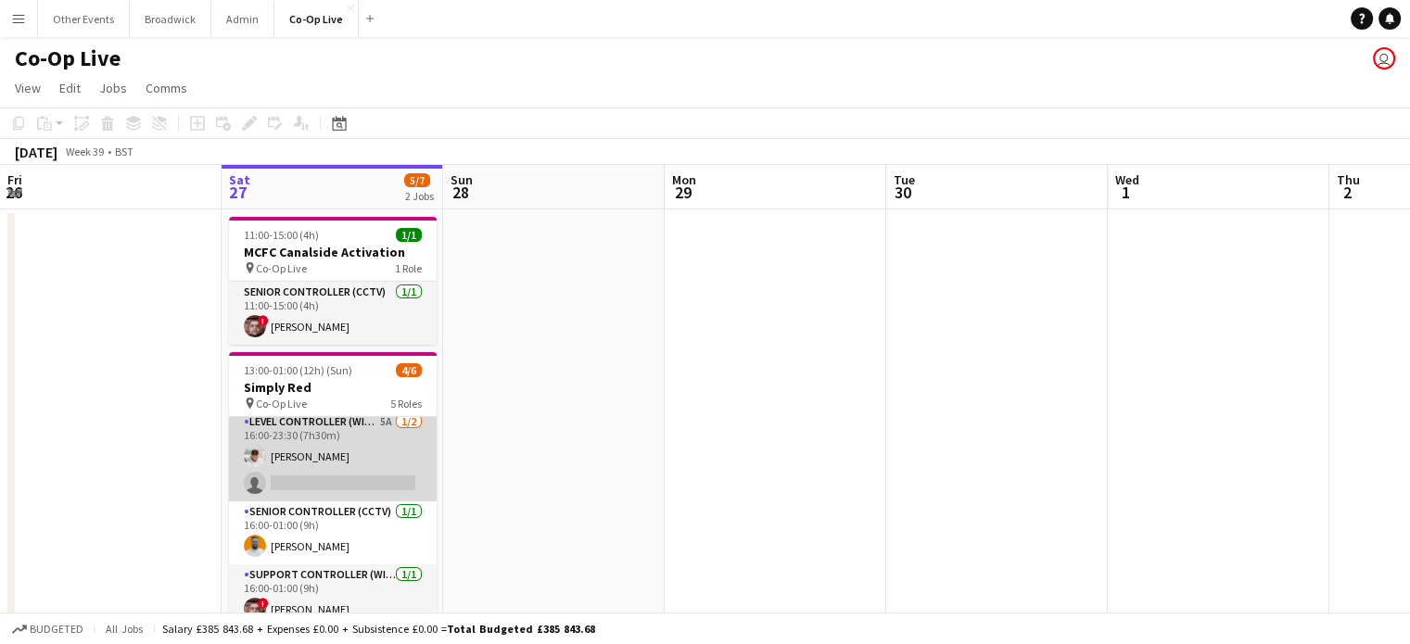
click at [386, 481] on app-card-role "Level Controller (with CCTV) 5A [DATE] 16:00-23:30 (7h30m) [PERSON_NAME] single…" at bounding box center [333, 456] width 208 height 90
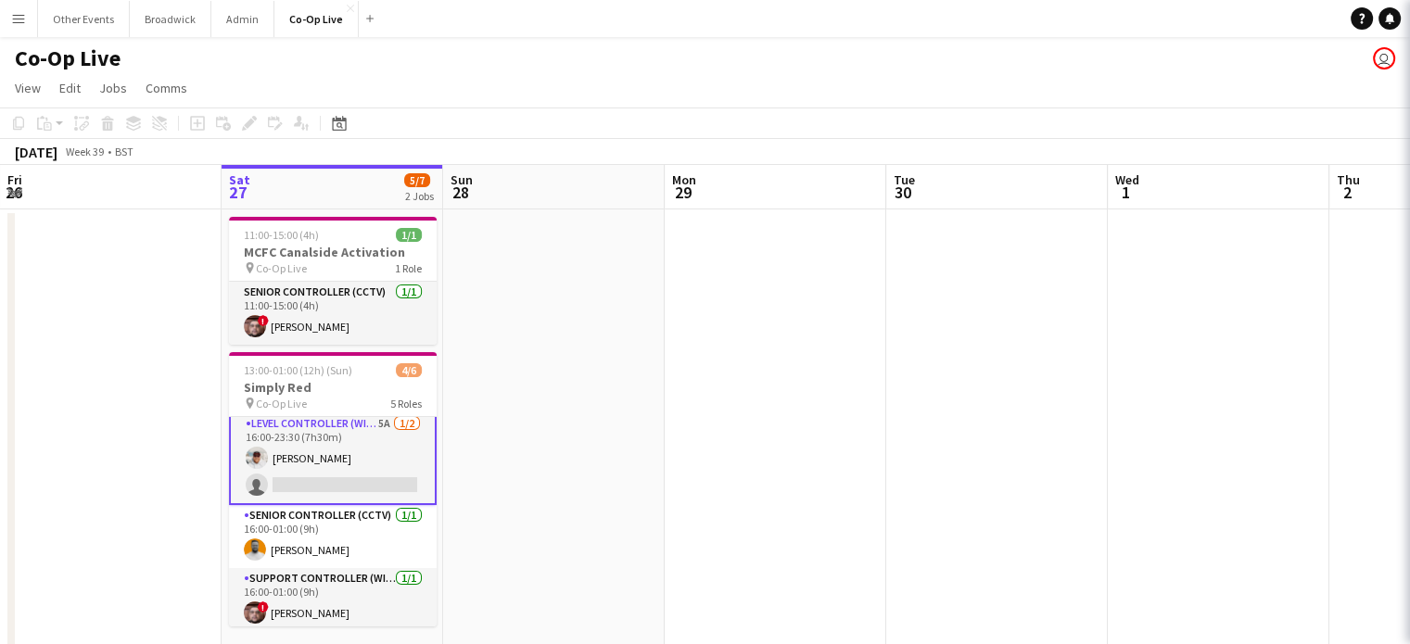
scroll to position [133, 0]
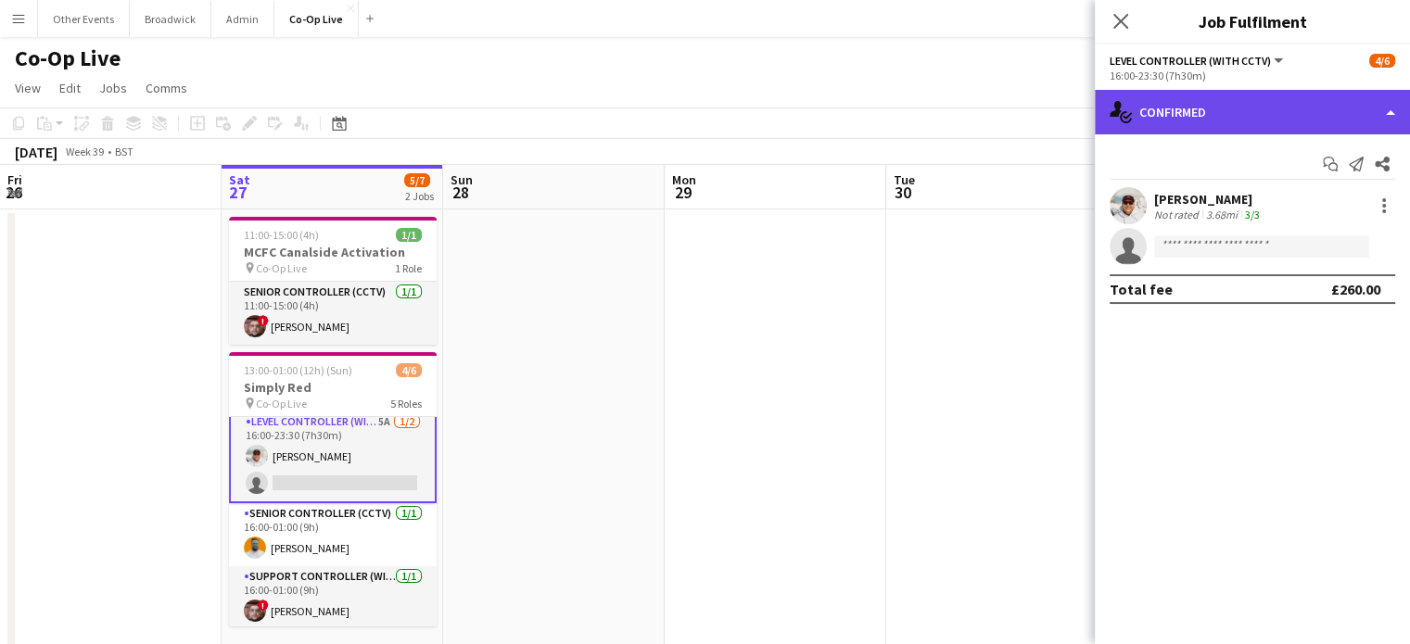
click at [1294, 106] on div "single-neutral-actions-check-2 Confirmed" at bounding box center [1252, 112] width 315 height 44
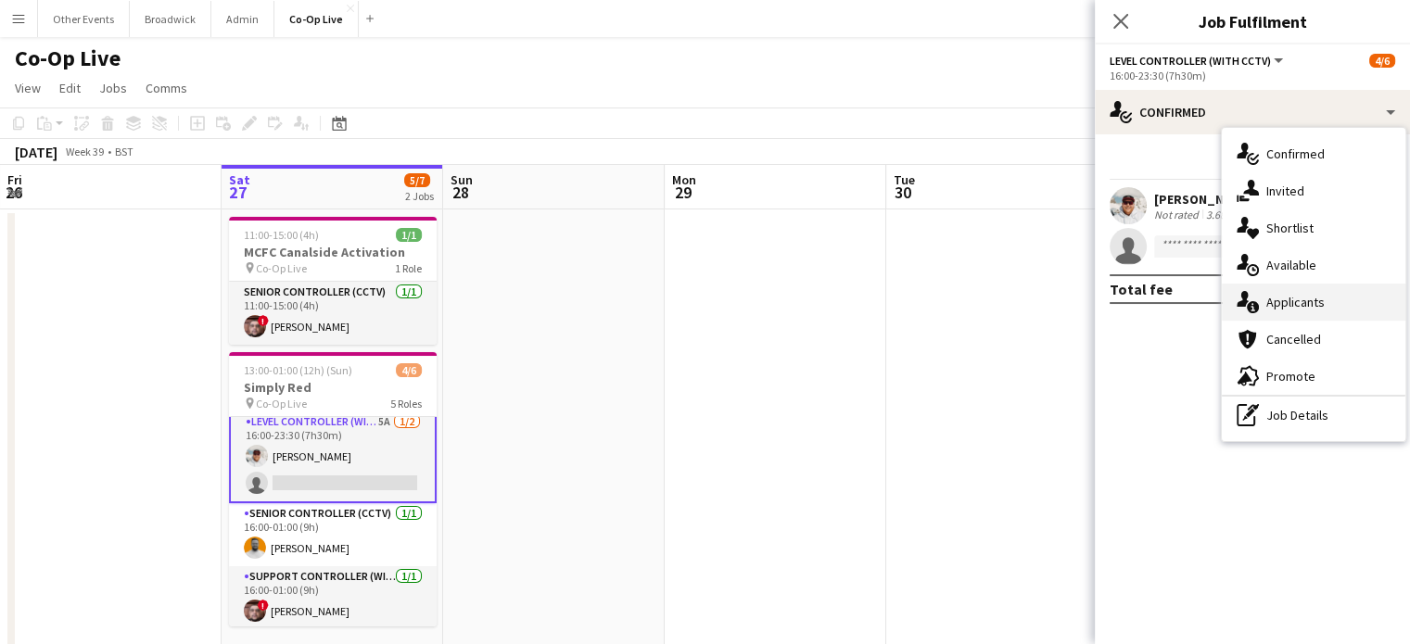
click at [1298, 294] on span "Applicants" at bounding box center [1295, 302] width 58 height 17
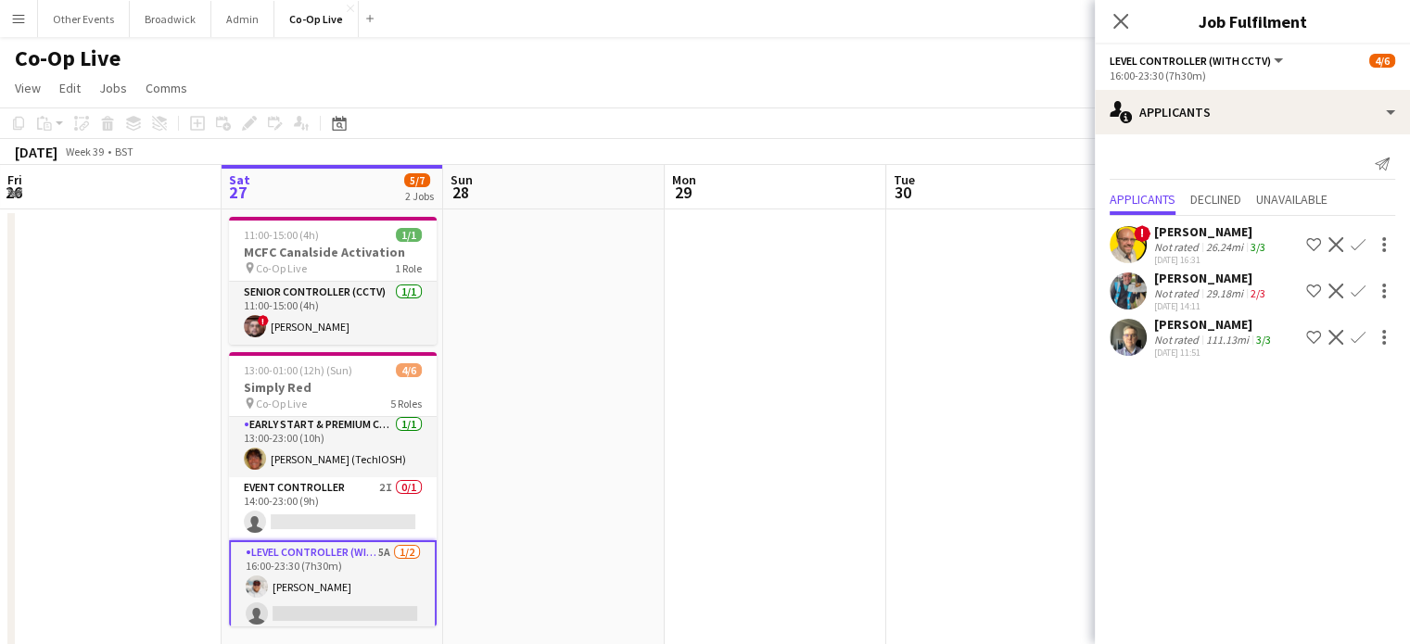
scroll to position [4, 0]
click at [1145, 234] on span "!" at bounding box center [1141, 233] width 17 height 17
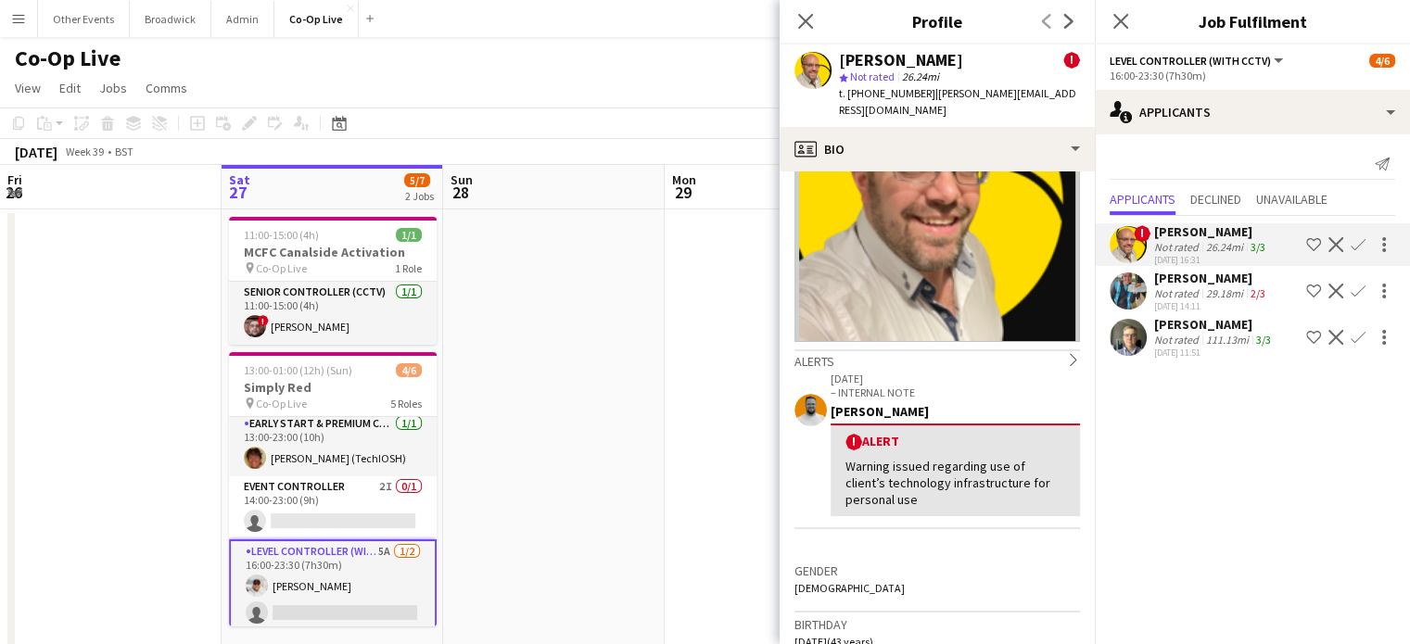
scroll to position [0, 0]
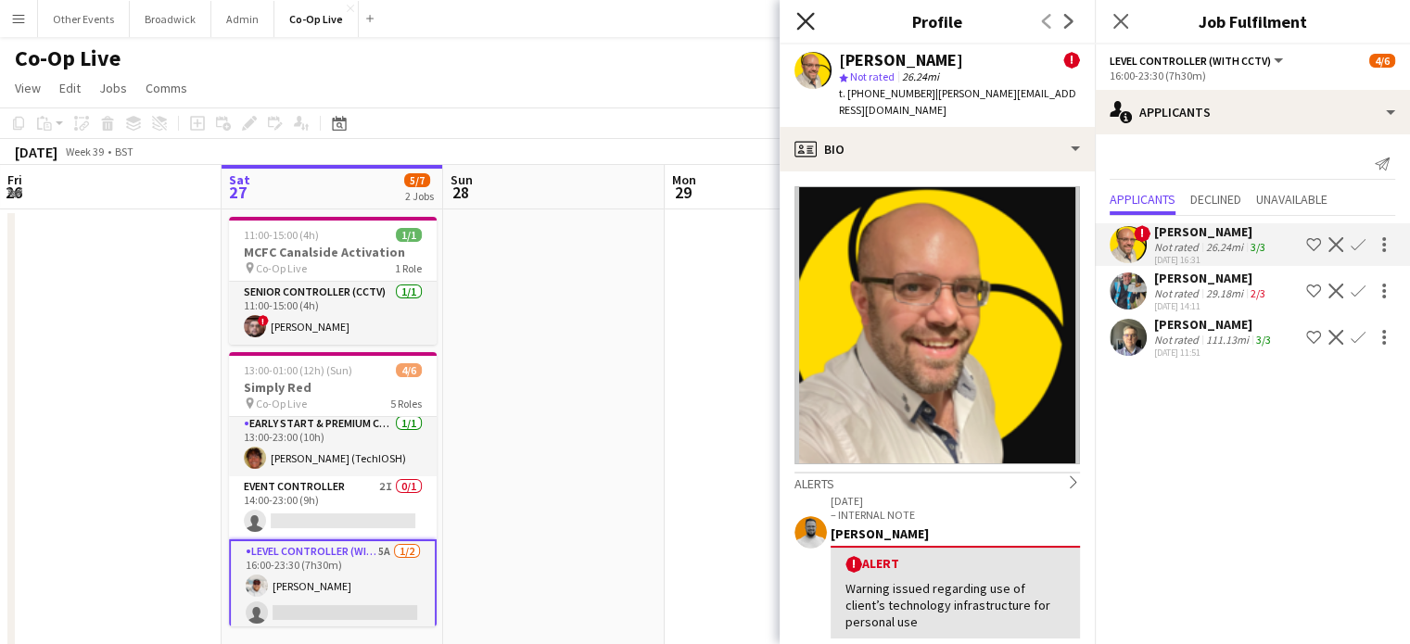
click at [805, 29] on icon "Close pop-in" at bounding box center [805, 21] width 18 height 18
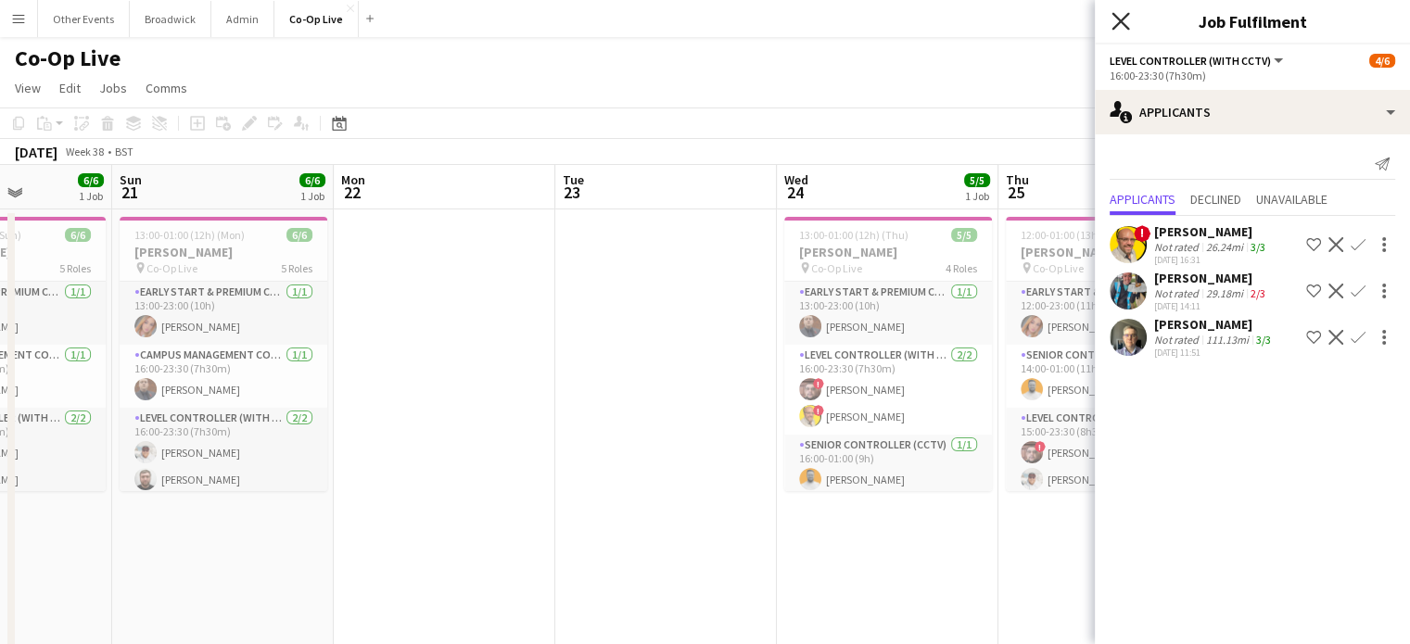
click at [1125, 26] on icon at bounding box center [1120, 21] width 18 height 18
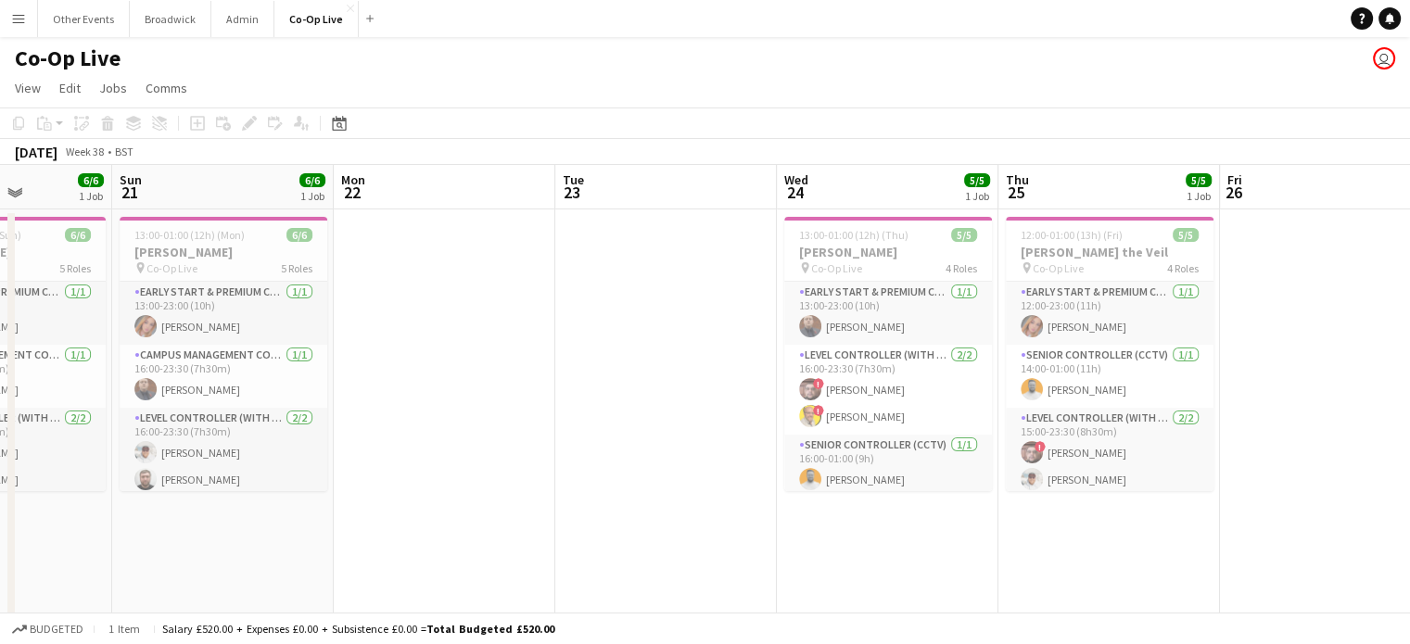
click at [1057, 114] on app-toolbar "Copy Paste Paste Ctrl+V Paste with crew Ctrl+Shift+V Paste linked Job [GEOGRAPH…" at bounding box center [705, 124] width 1410 height 32
click at [180, 22] on button "Broadwick Close" at bounding box center [171, 19] width 82 height 36
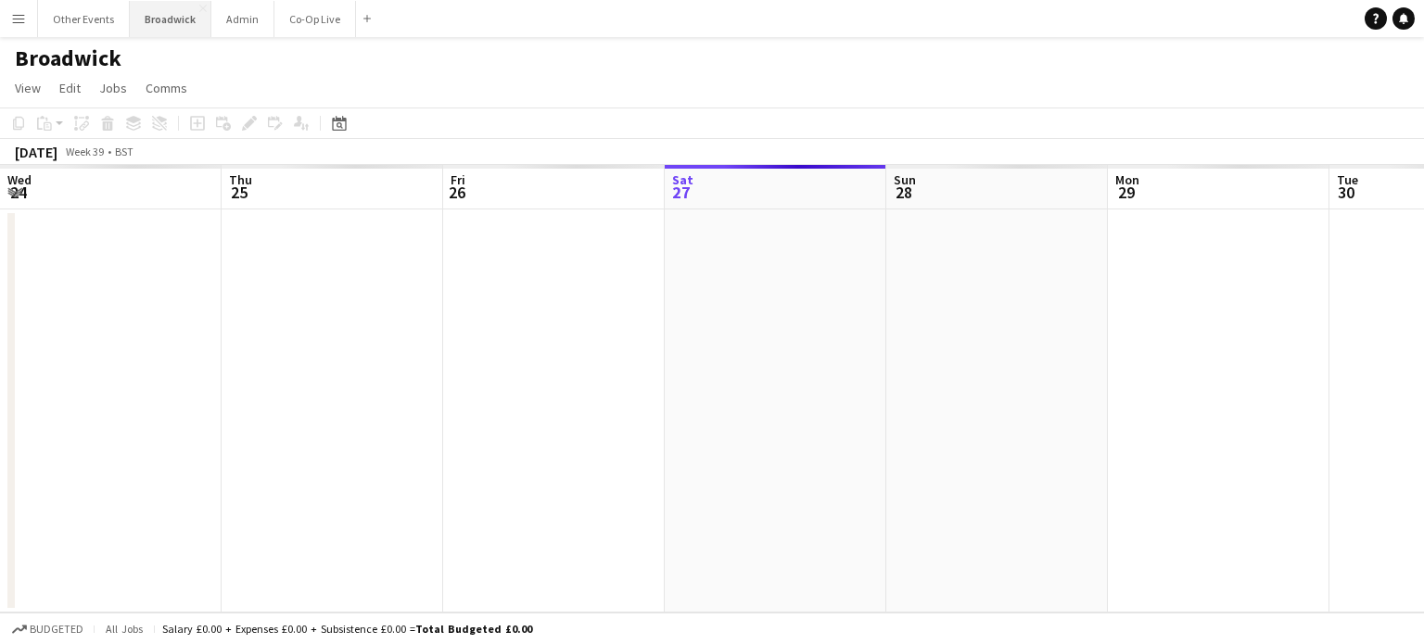
scroll to position [0, 443]
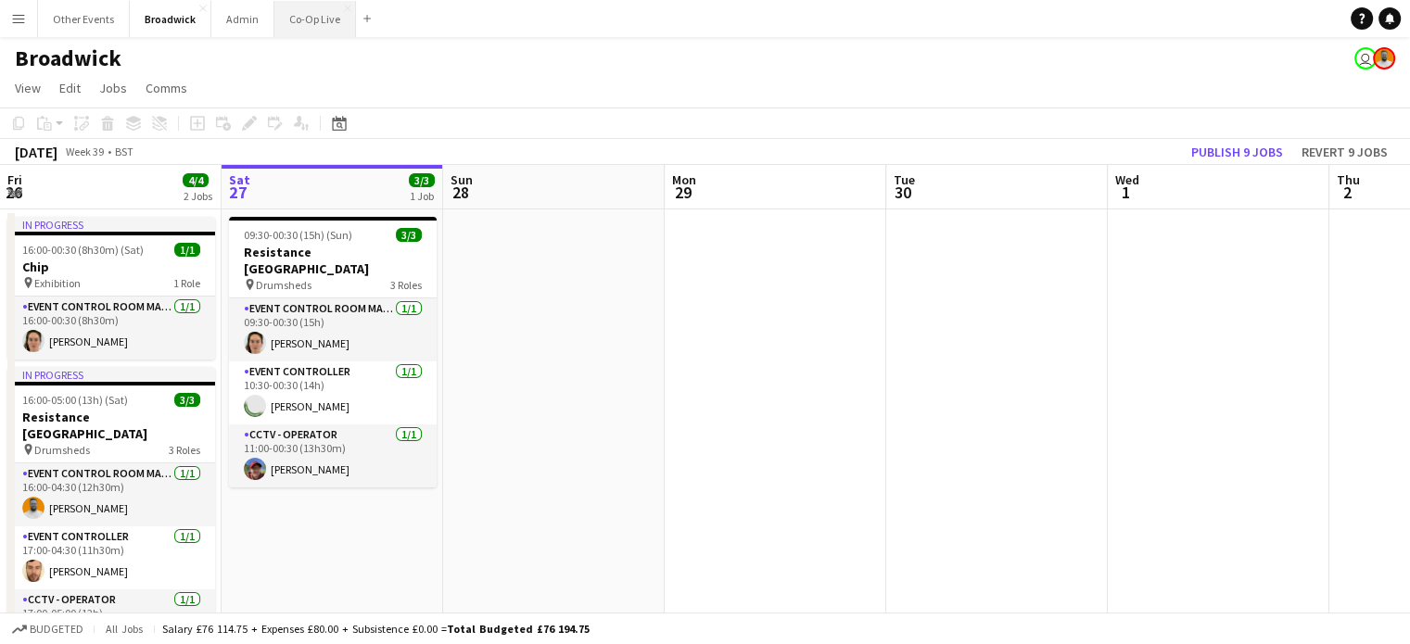
click at [319, 21] on button "Co-Op Live Close" at bounding box center [315, 19] width 82 height 36
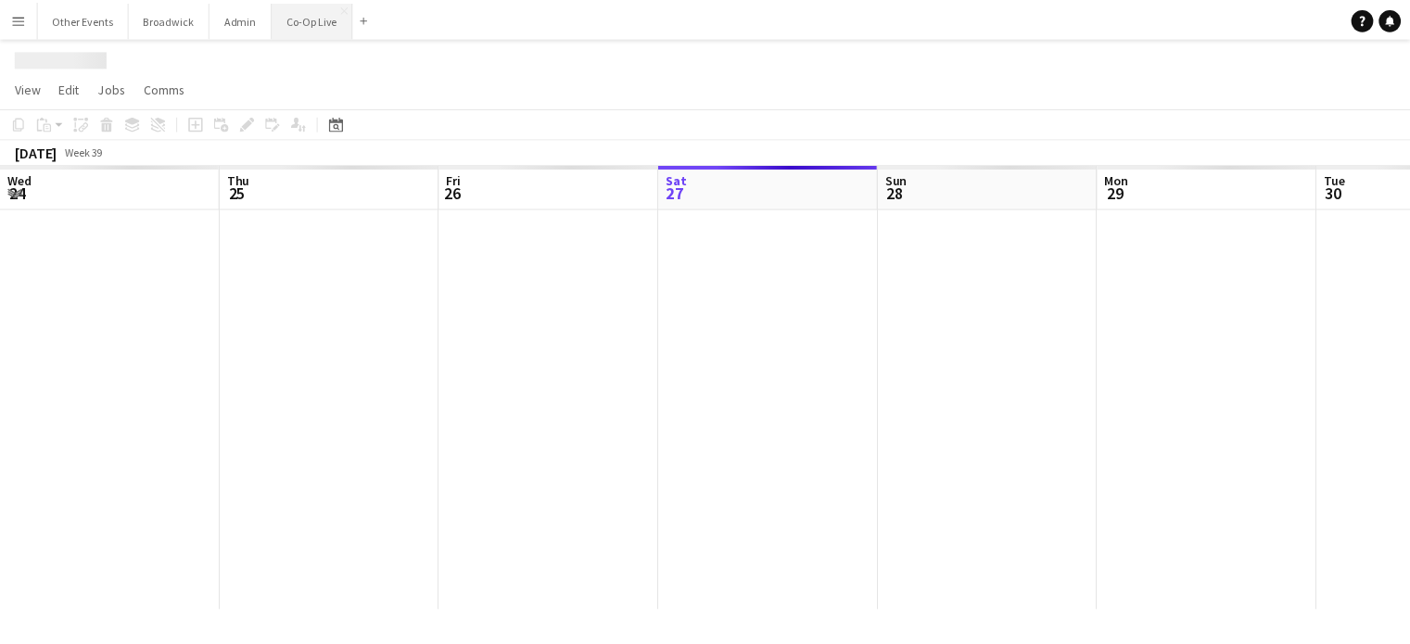
scroll to position [0, 443]
